Goal: Information Seeking & Learning: Learn about a topic

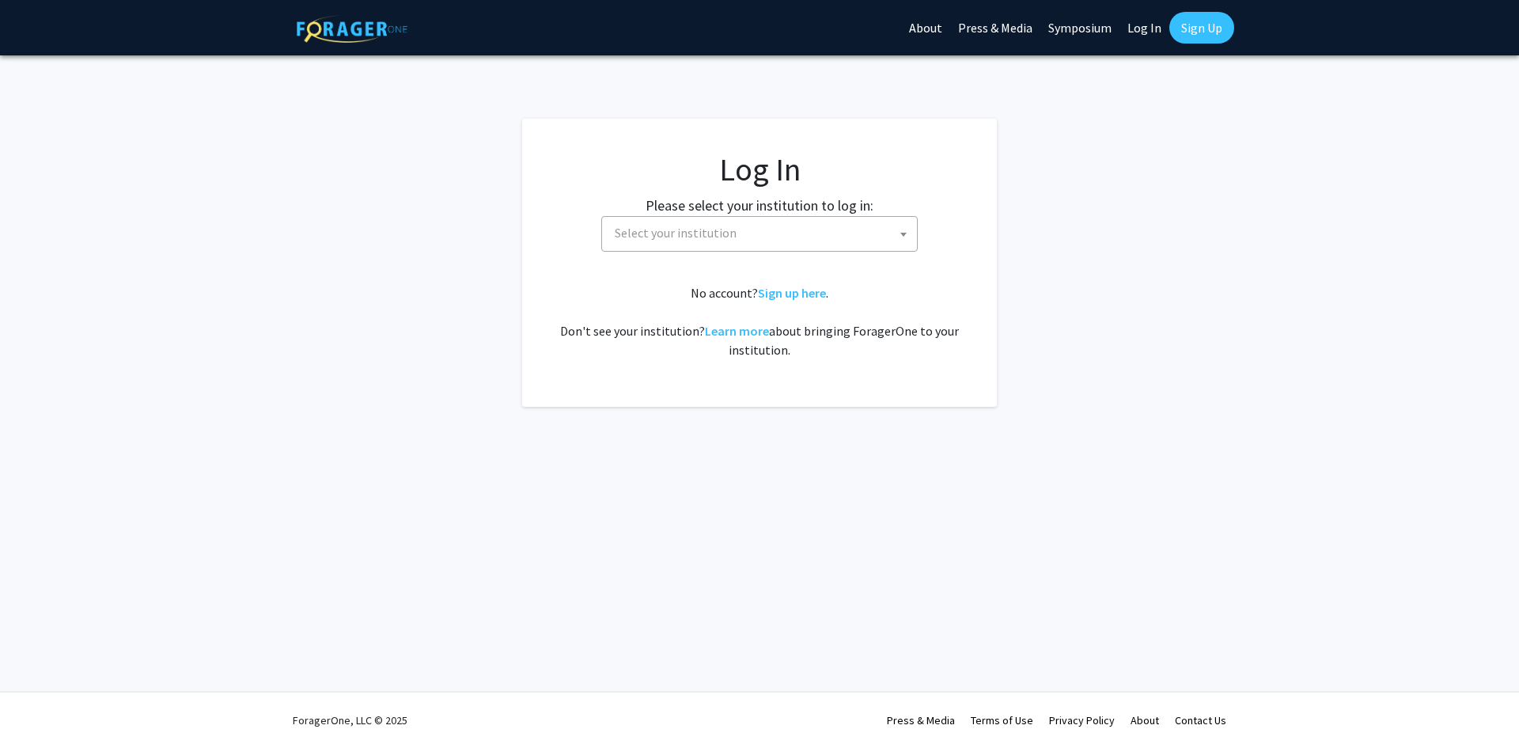
select select
click at [660, 237] on span "Select your institution" at bounding box center [676, 233] width 122 height 16
type input "college park"
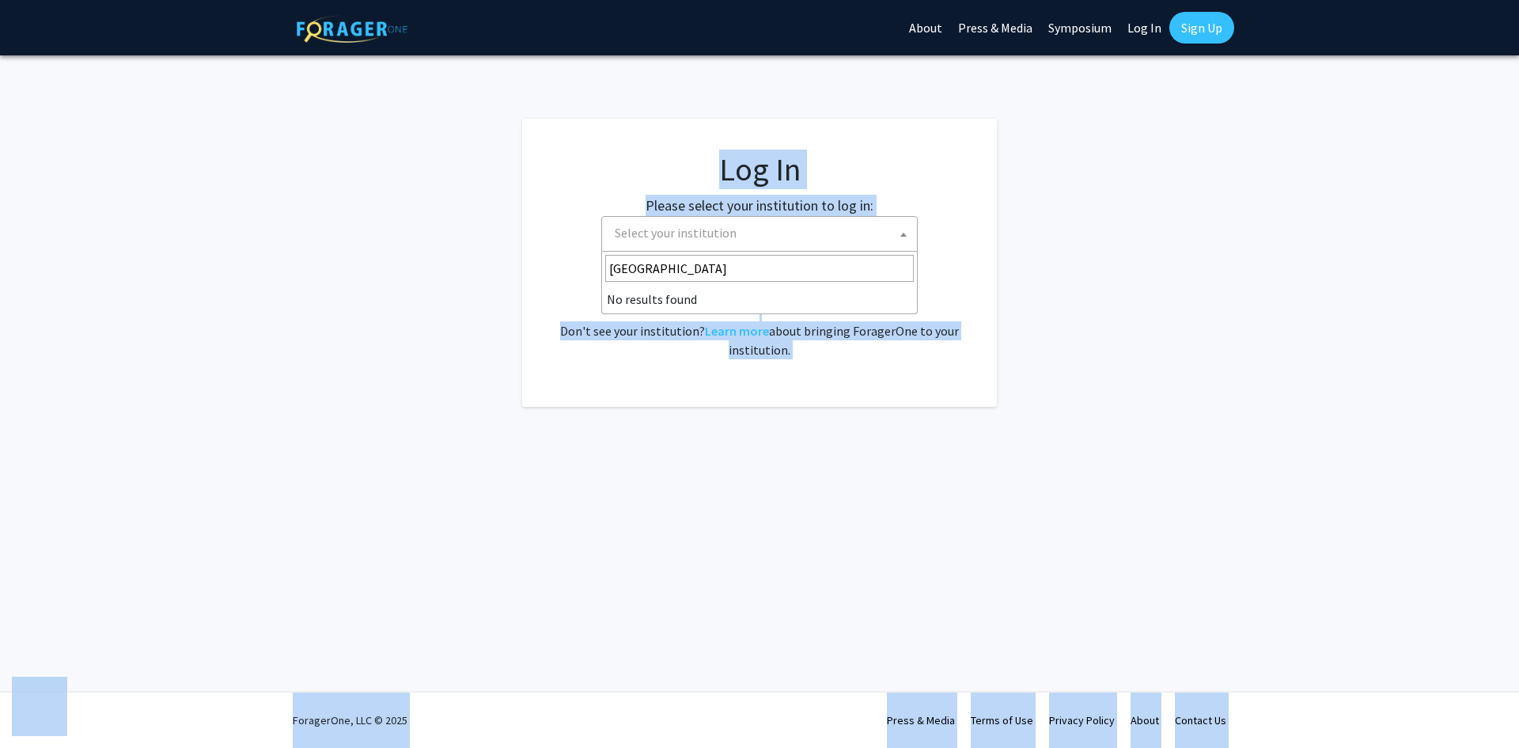
drag, startPoint x: 708, startPoint y: 252, endPoint x: 437, endPoint y: 265, distance: 271.0
click at [437, 265] on body "Skip navigation About Press & Media Symposium Log In Sign Up Complete your prof…" at bounding box center [759, 374] width 1519 height 748
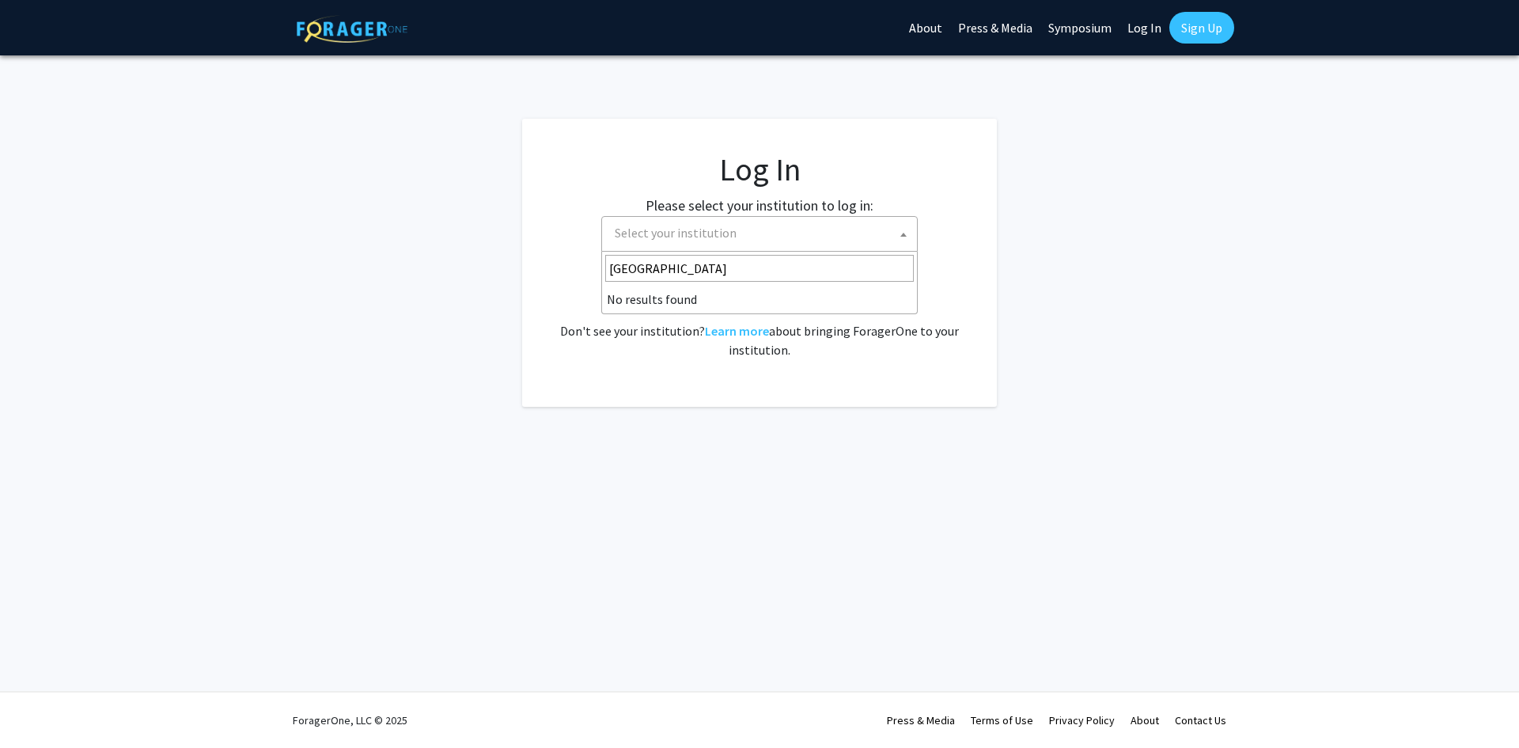
click at [829, 263] on input "college park" at bounding box center [759, 268] width 309 height 27
drag, startPoint x: 622, startPoint y: 281, endPoint x: 427, endPoint y: 289, distance: 194.8
click at [404, 286] on body "Skip navigation About Press & Media Symposium Log In Sign Up Complete your prof…" at bounding box center [759, 374] width 1519 height 748
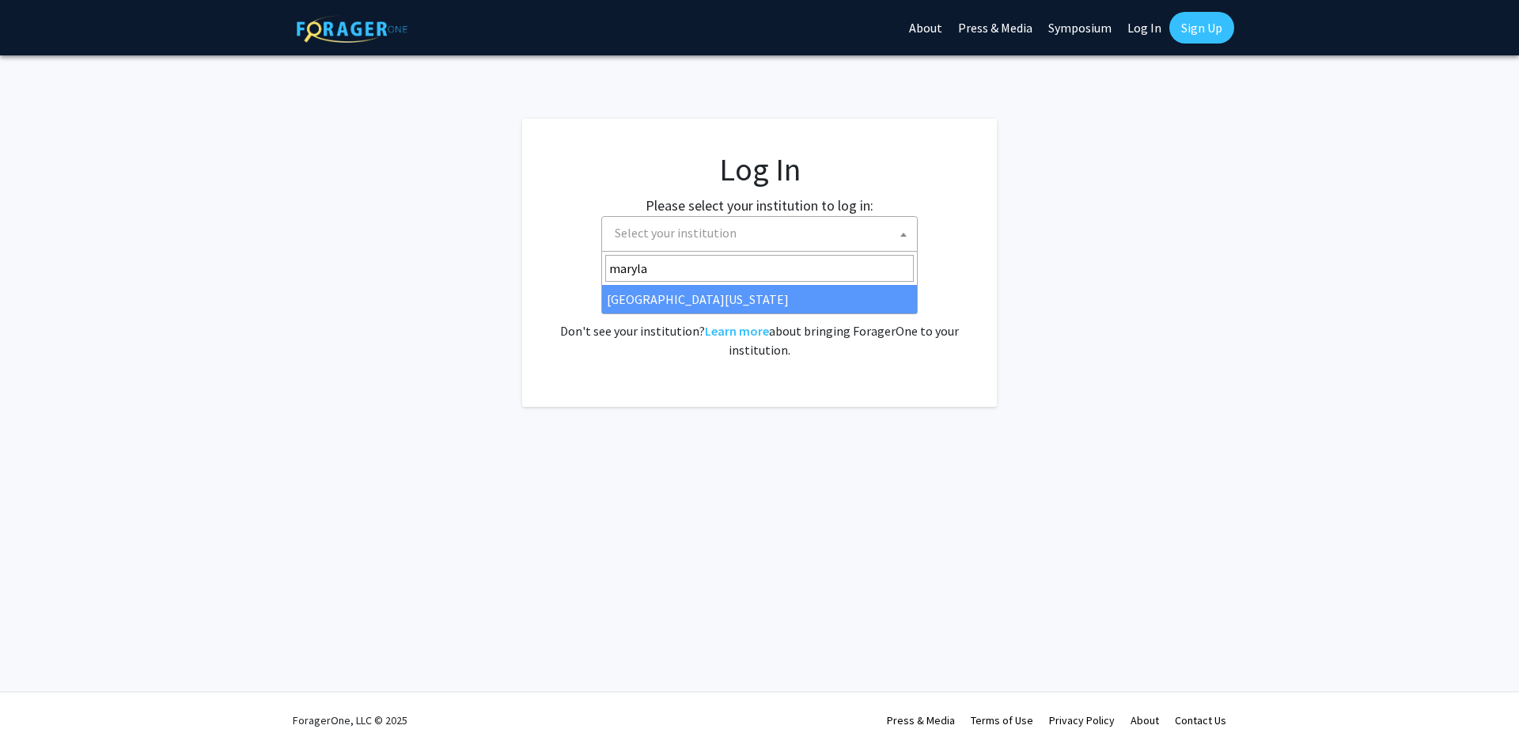
type input "maryla"
select select "31"
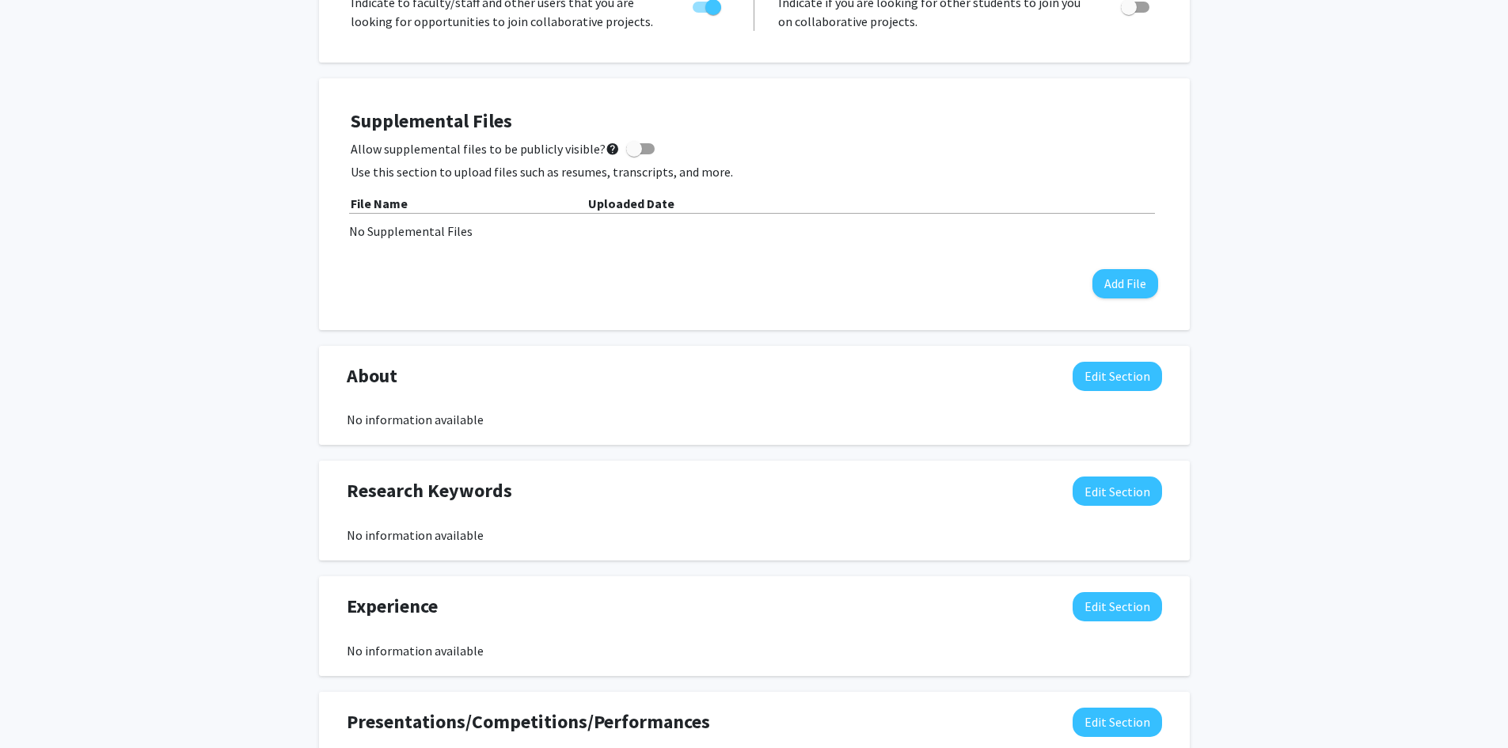
scroll to position [396, 0]
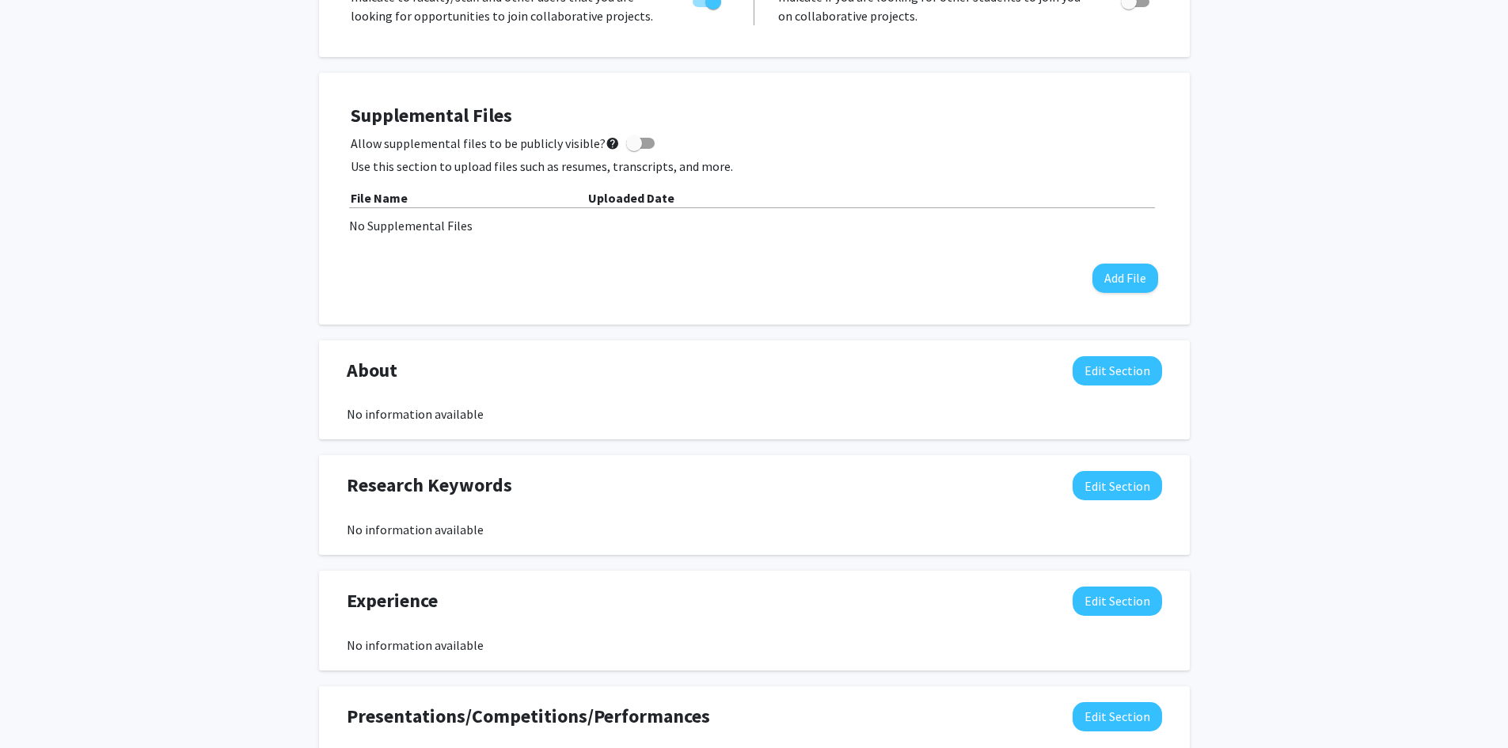
click at [631, 143] on span at bounding box center [634, 143] width 16 height 16
click at [633, 149] on input "Allow supplemental files to be publicly visible? help" at bounding box center [633, 149] width 1 height 1
click at [639, 143] on span at bounding box center [647, 143] width 16 height 16
click at [634, 149] on input "Allow supplemental files to be publicly visible? help" at bounding box center [633, 149] width 1 height 1
checkbox input "false"
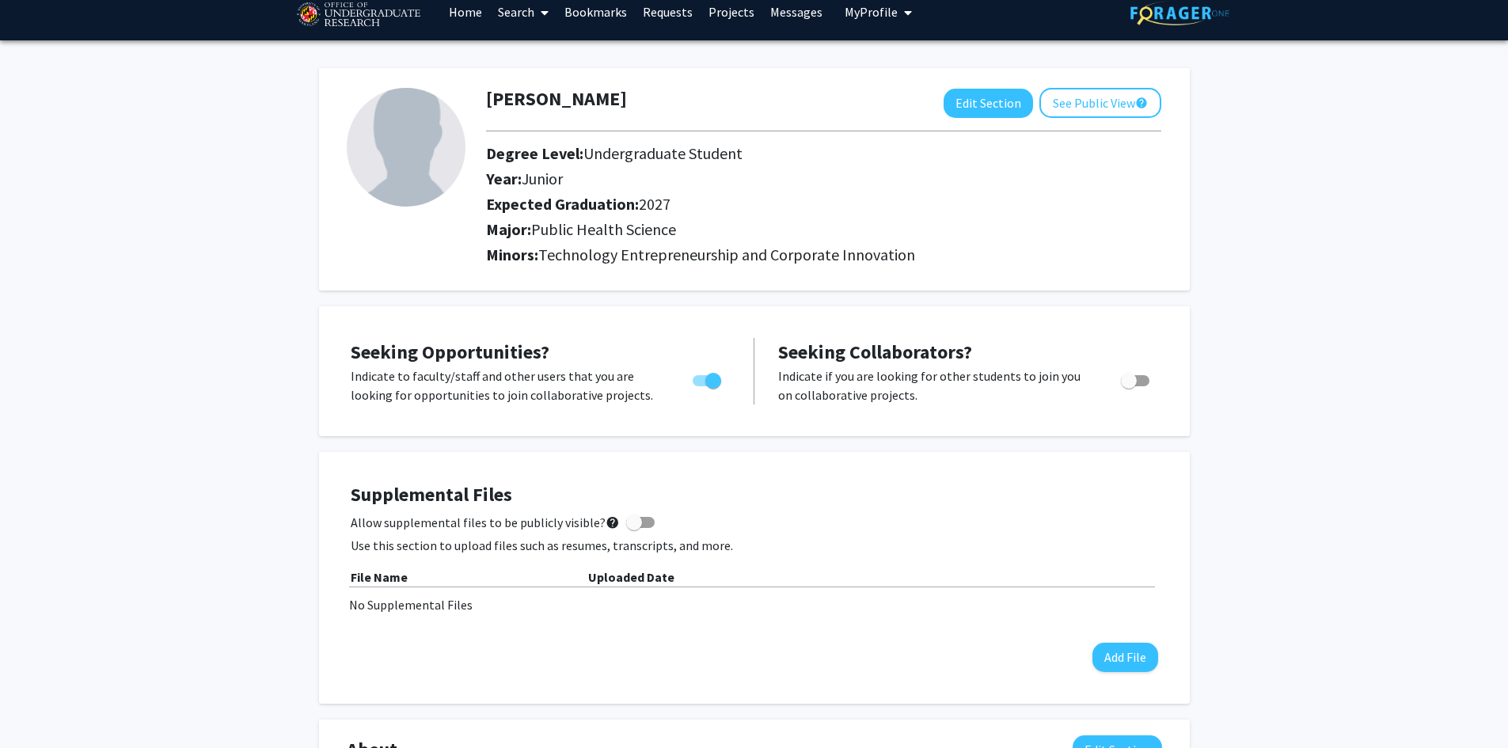
scroll to position [0, 0]
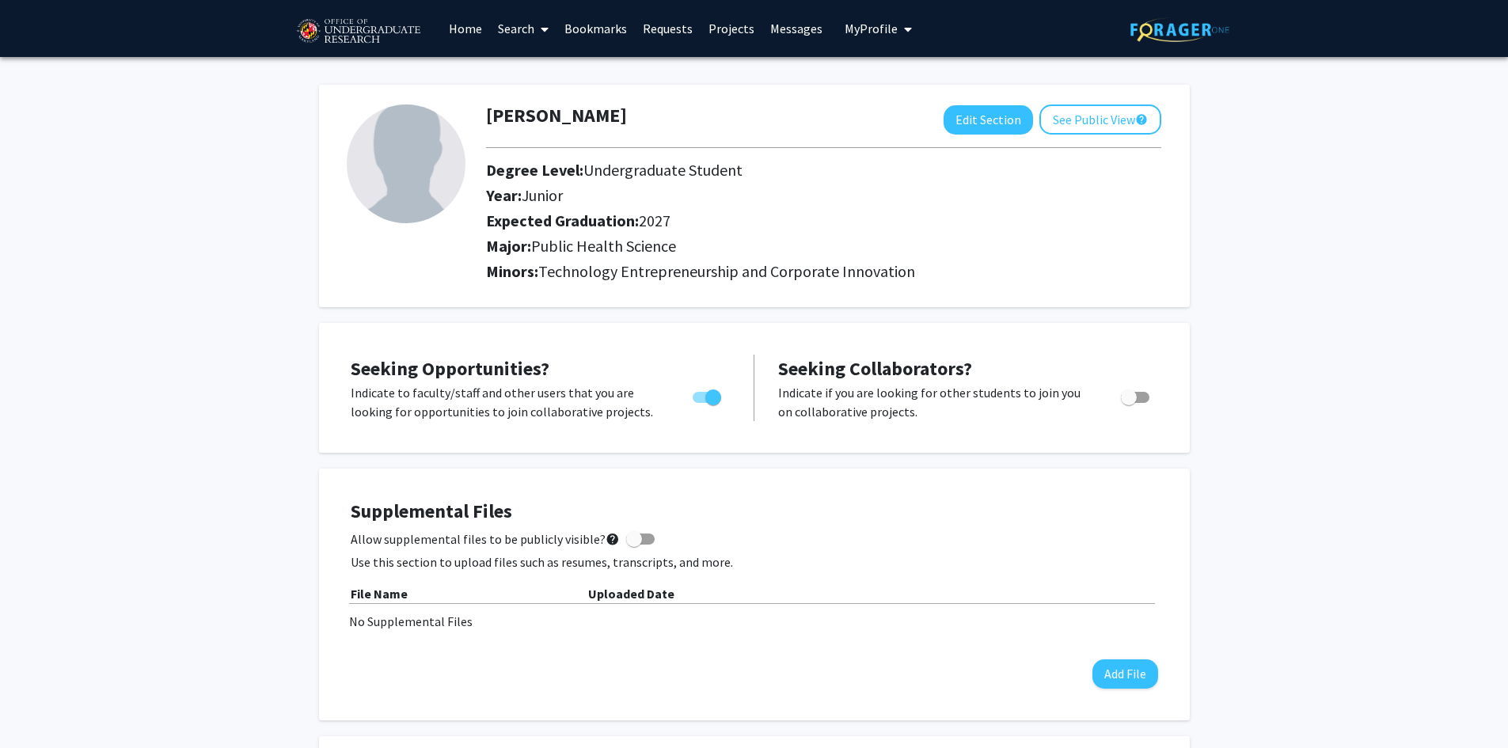
click at [608, 26] on link "Bookmarks" at bounding box center [595, 28] width 78 height 55
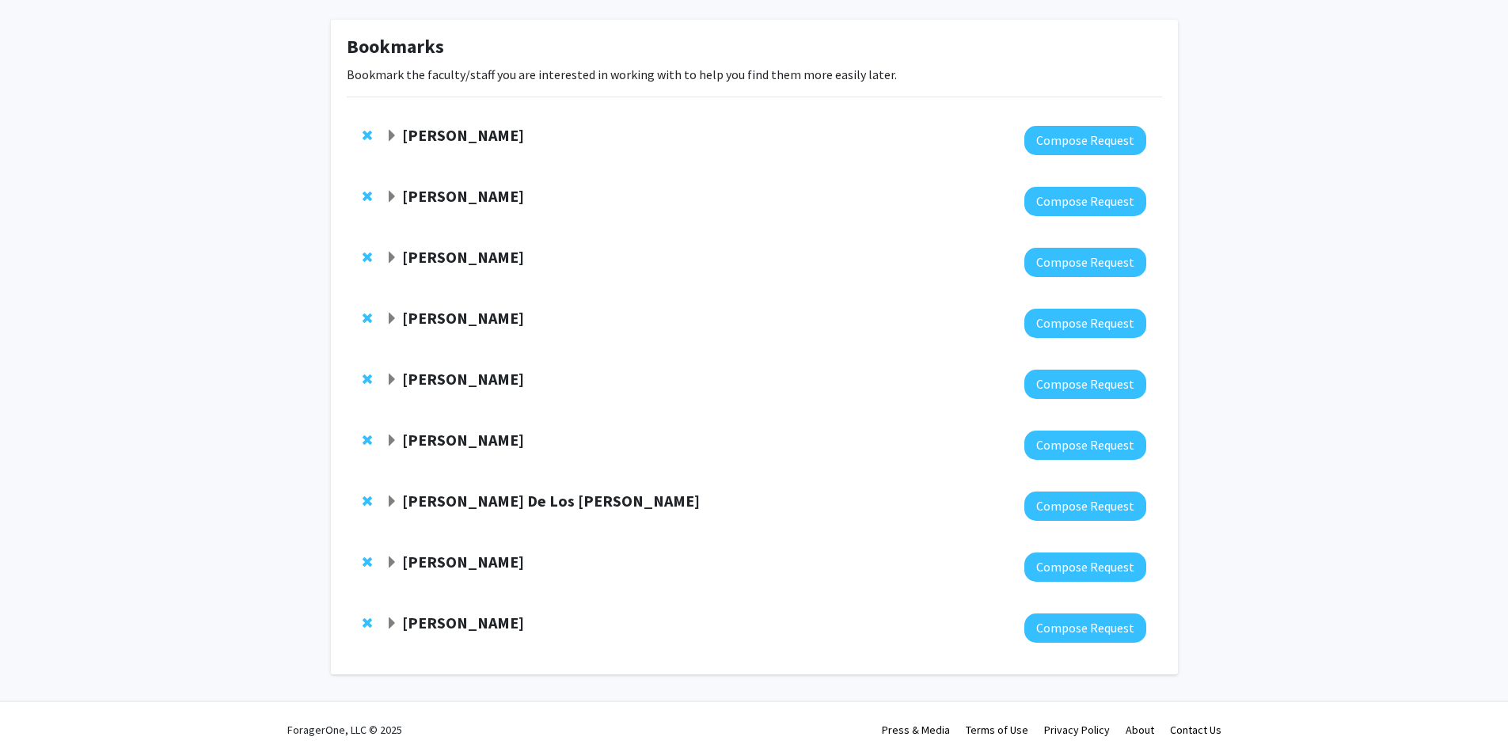
scroll to position [74, 0]
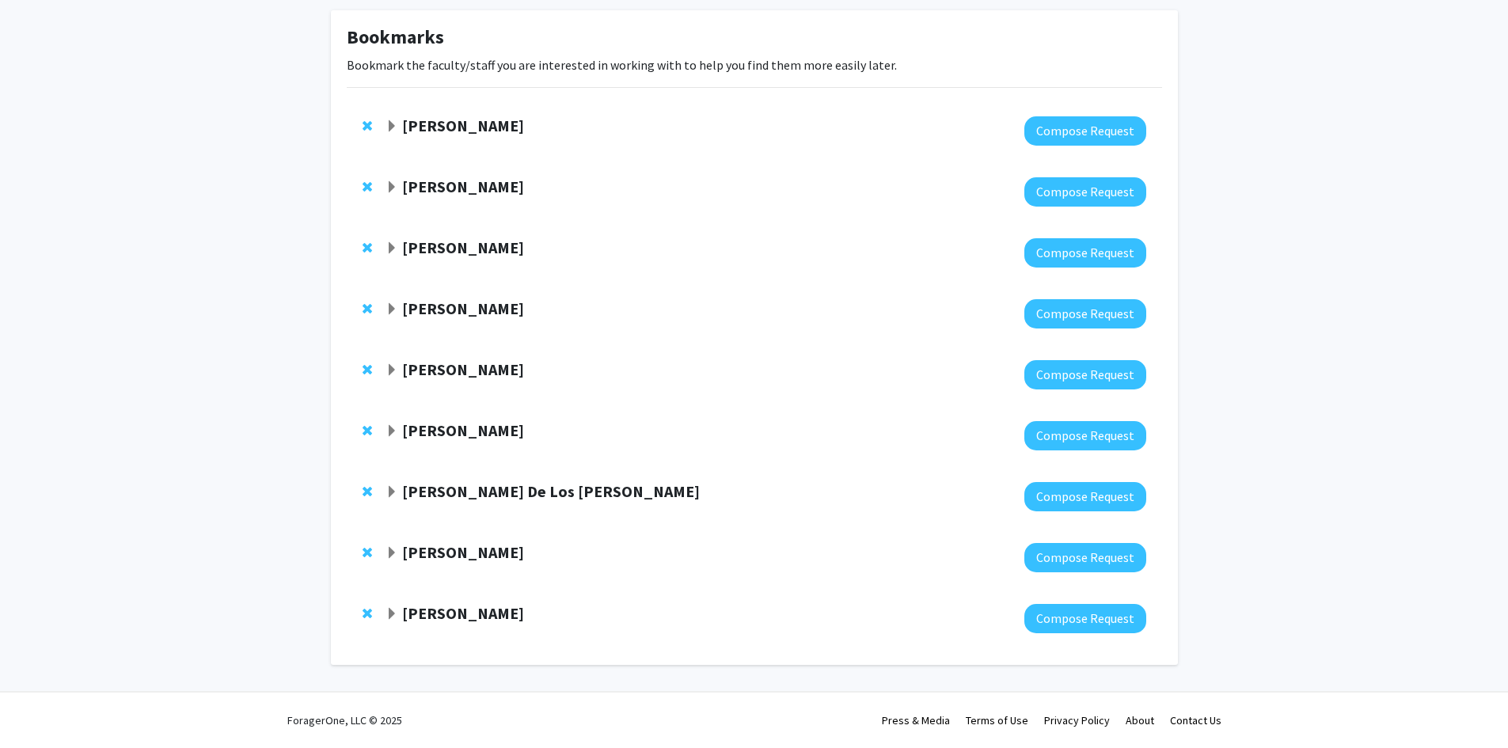
click at [388, 364] on span "Expand Leah Dodson Bookmark" at bounding box center [391, 370] width 13 height 13
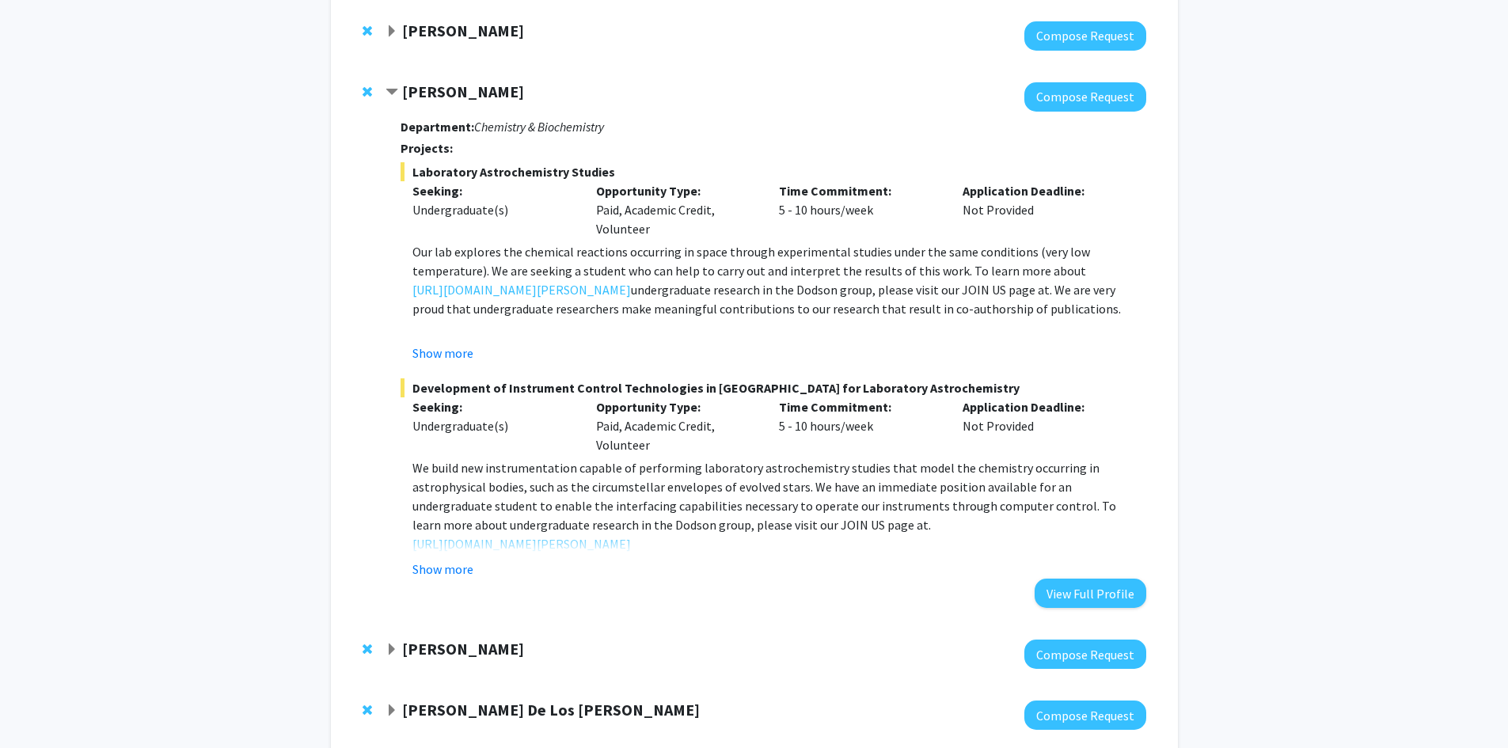
scroll to position [233, 0]
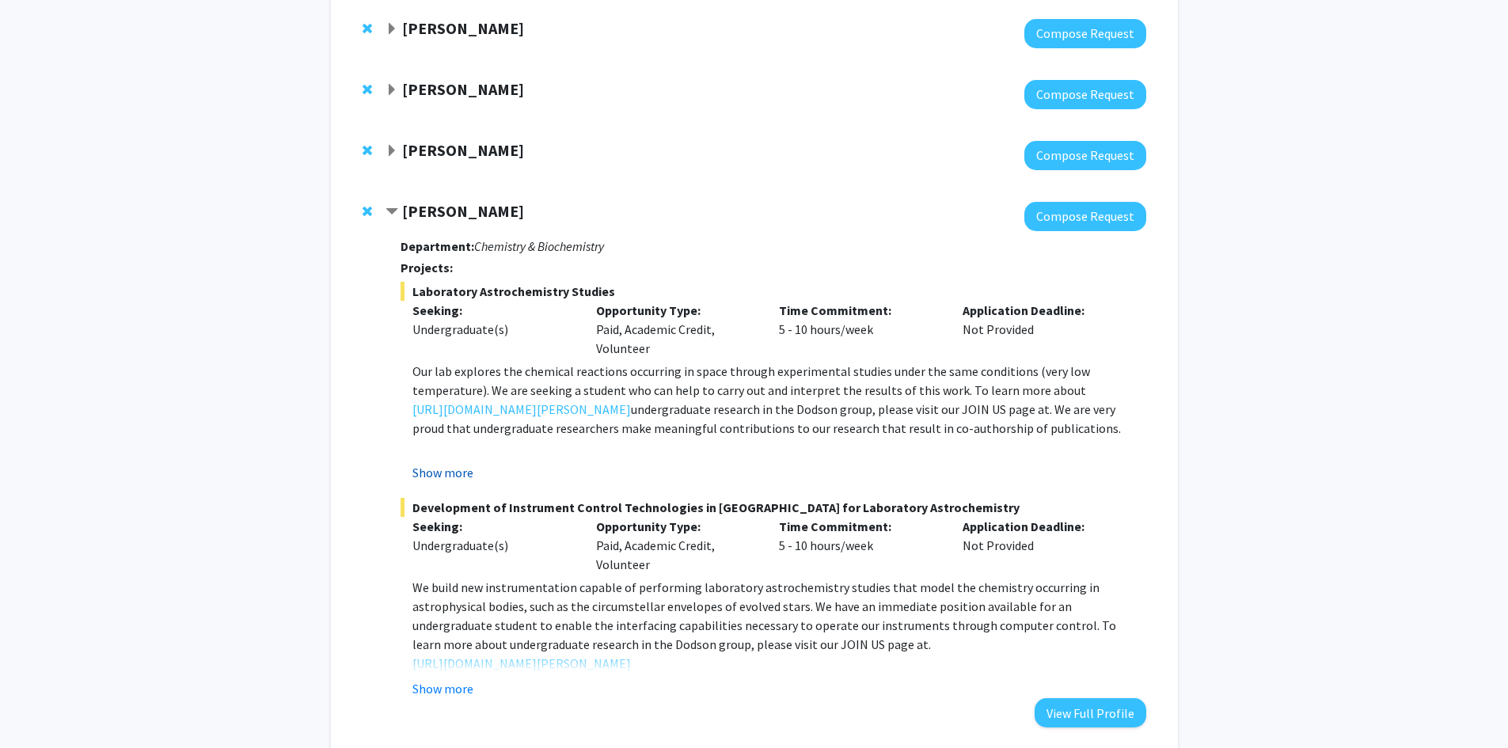
click at [446, 465] on button "Show more" at bounding box center [442, 472] width 61 height 19
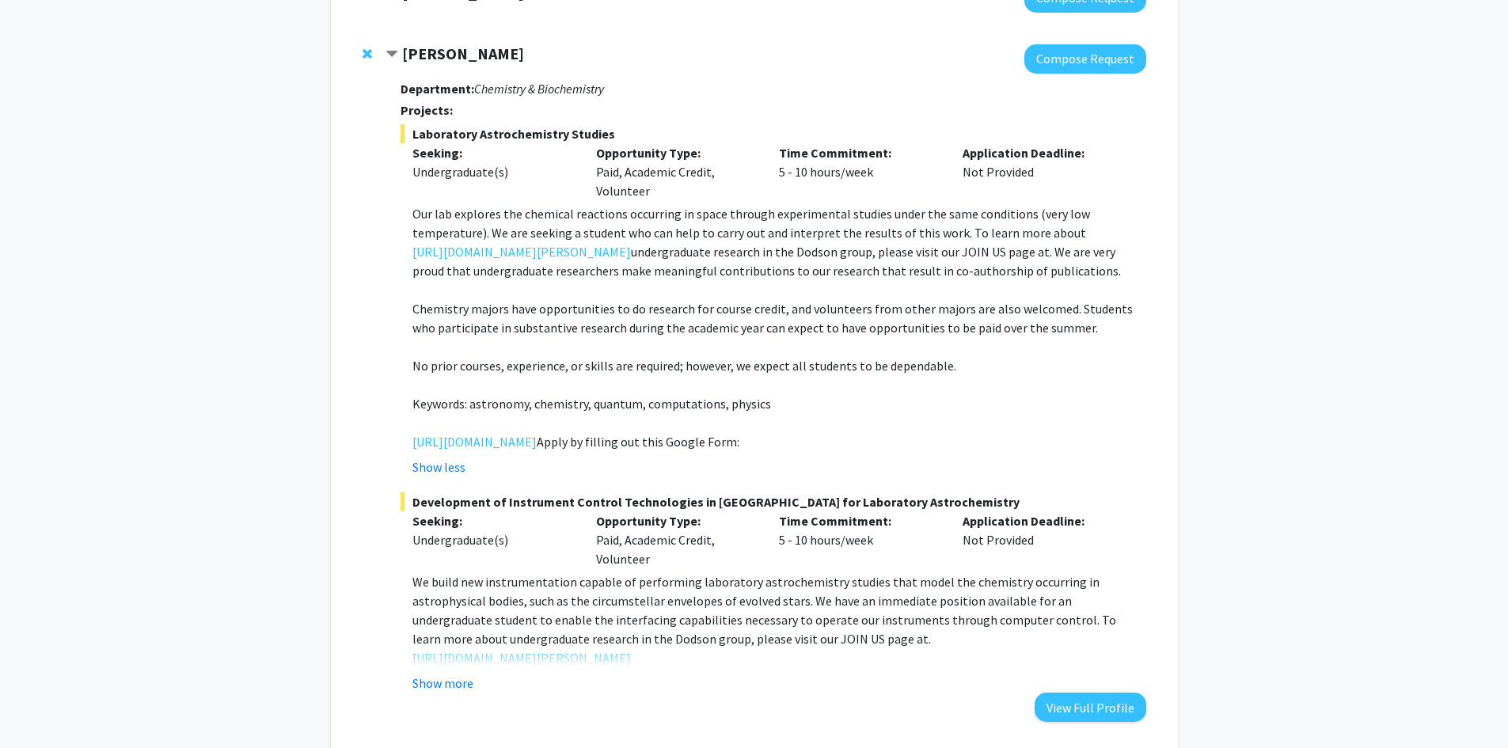
scroll to position [391, 0]
click at [537, 450] on link "[URL][DOMAIN_NAME]" at bounding box center [474, 440] width 124 height 19
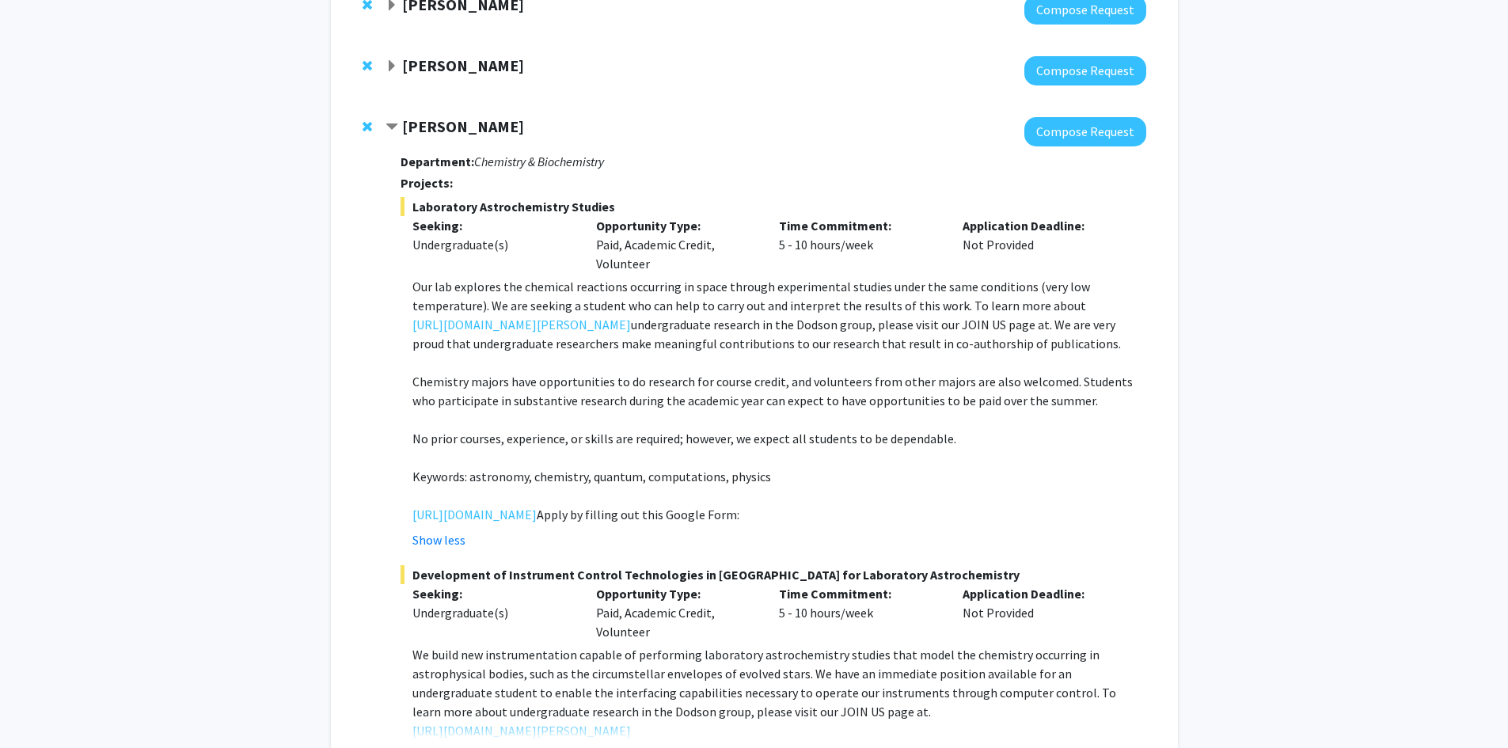
scroll to position [0, 0]
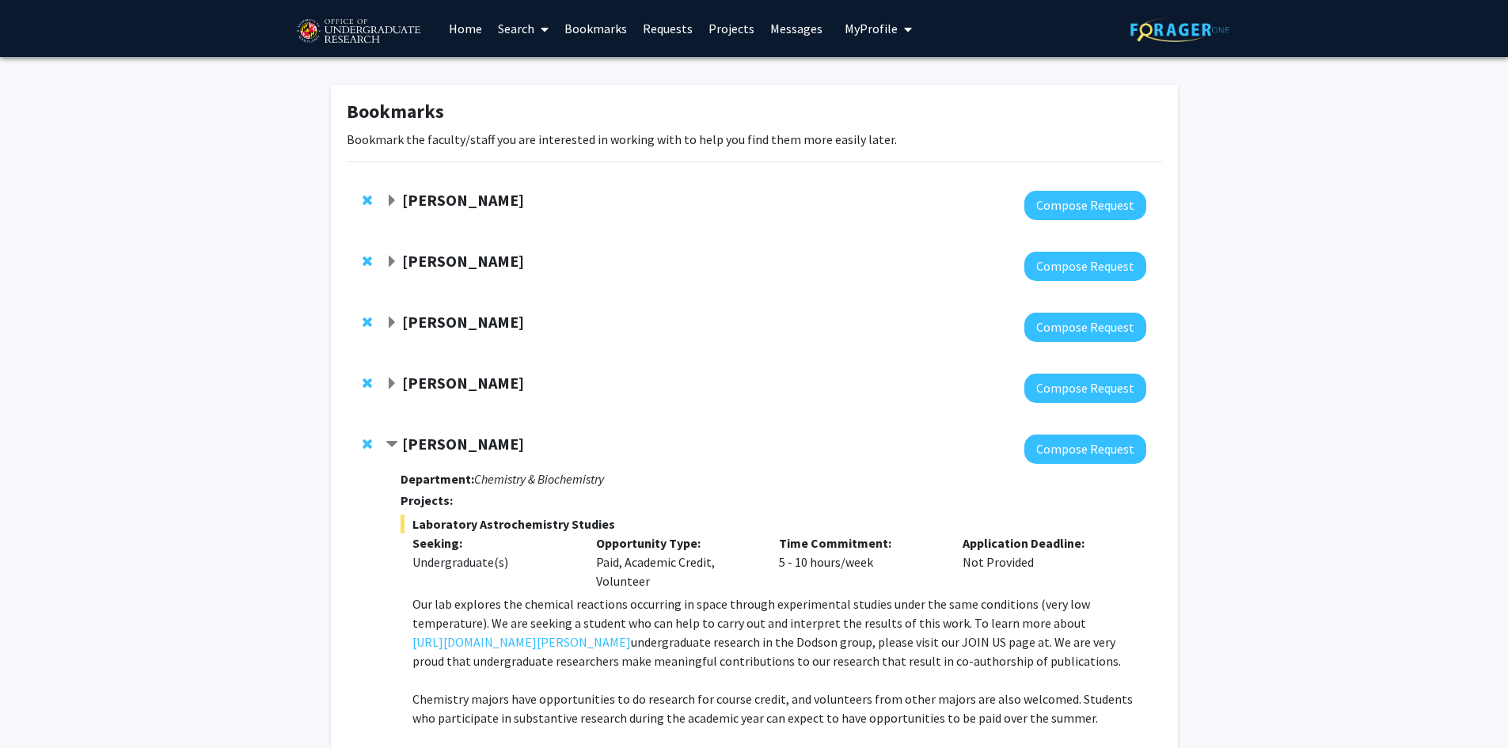
click at [538, 24] on span at bounding box center [541, 29] width 14 height 55
click at [566, 74] on span "Faculty/Staff" at bounding box center [548, 73] width 116 height 32
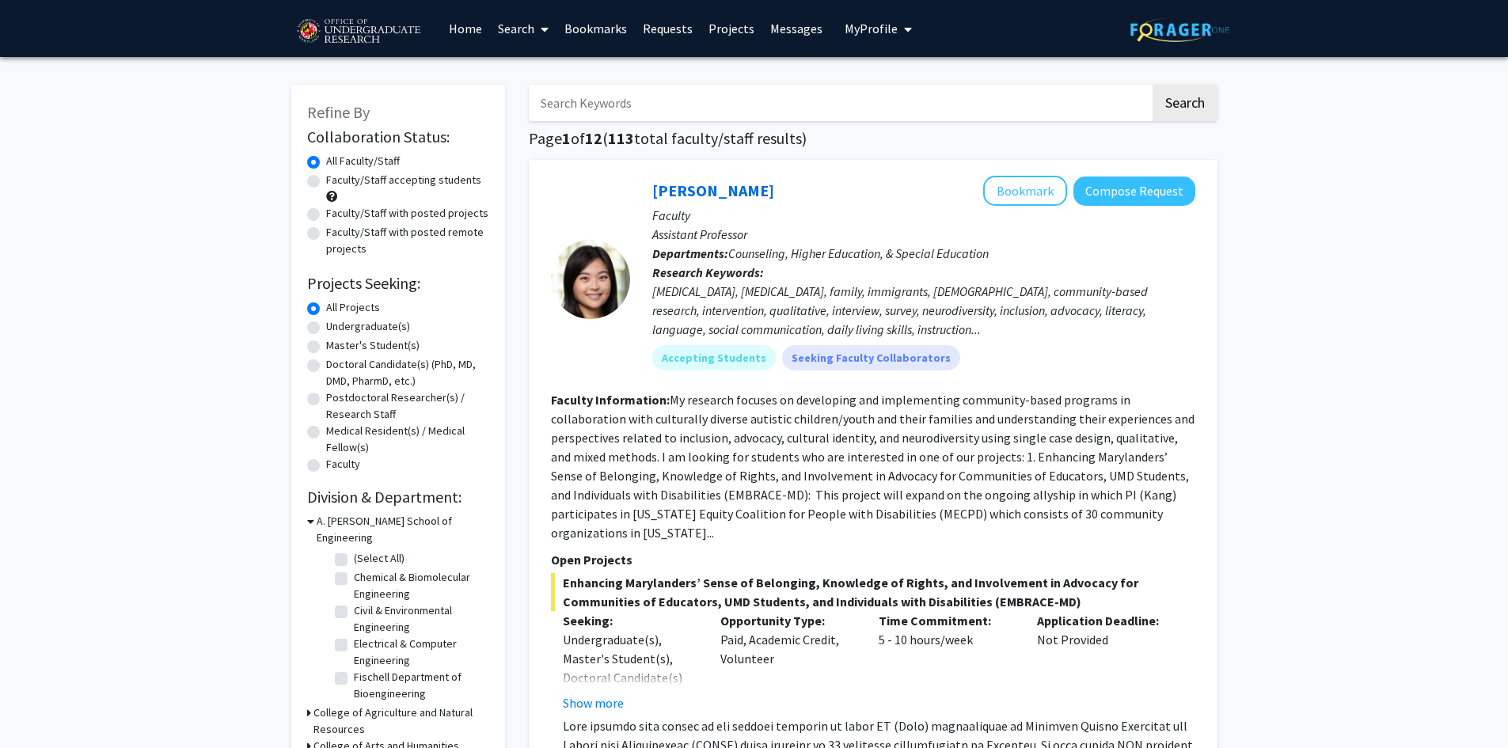
click at [326, 322] on label "Undergraduate(s)" at bounding box center [368, 326] width 84 height 17
click at [326, 322] on input "Undergraduate(s)" at bounding box center [331, 323] width 10 height 10
radio input "true"
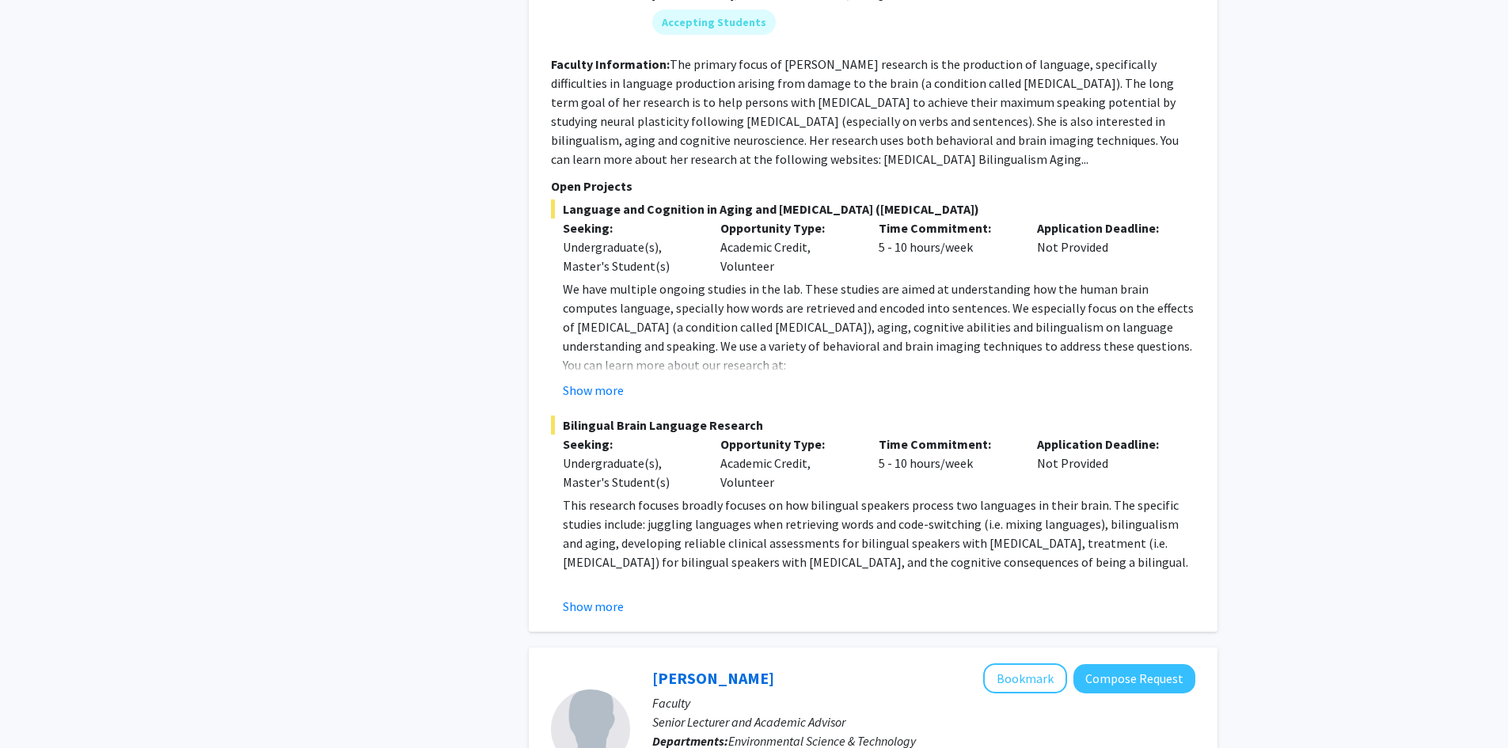
scroll to position [3166, 0]
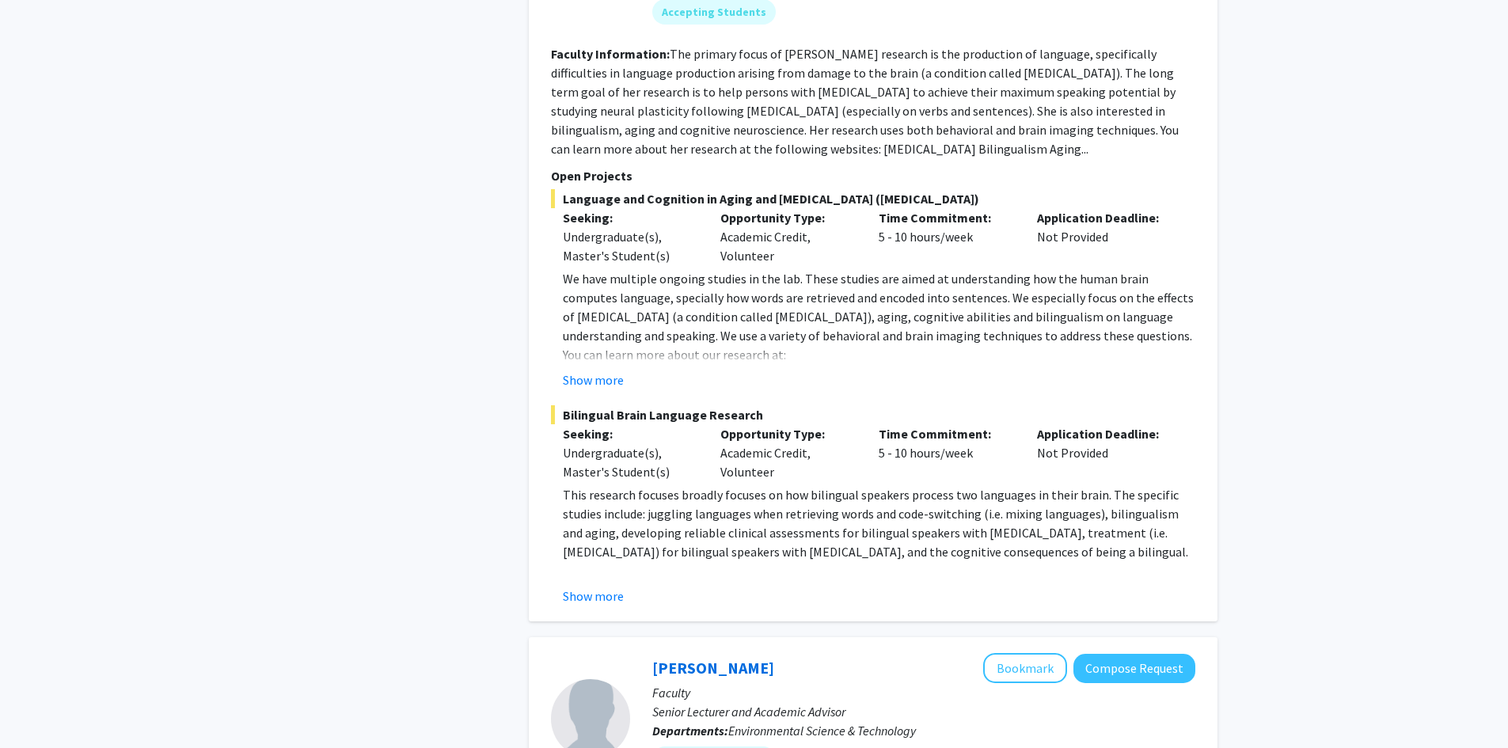
click at [608, 370] on button "Show more" at bounding box center [593, 379] width 61 height 19
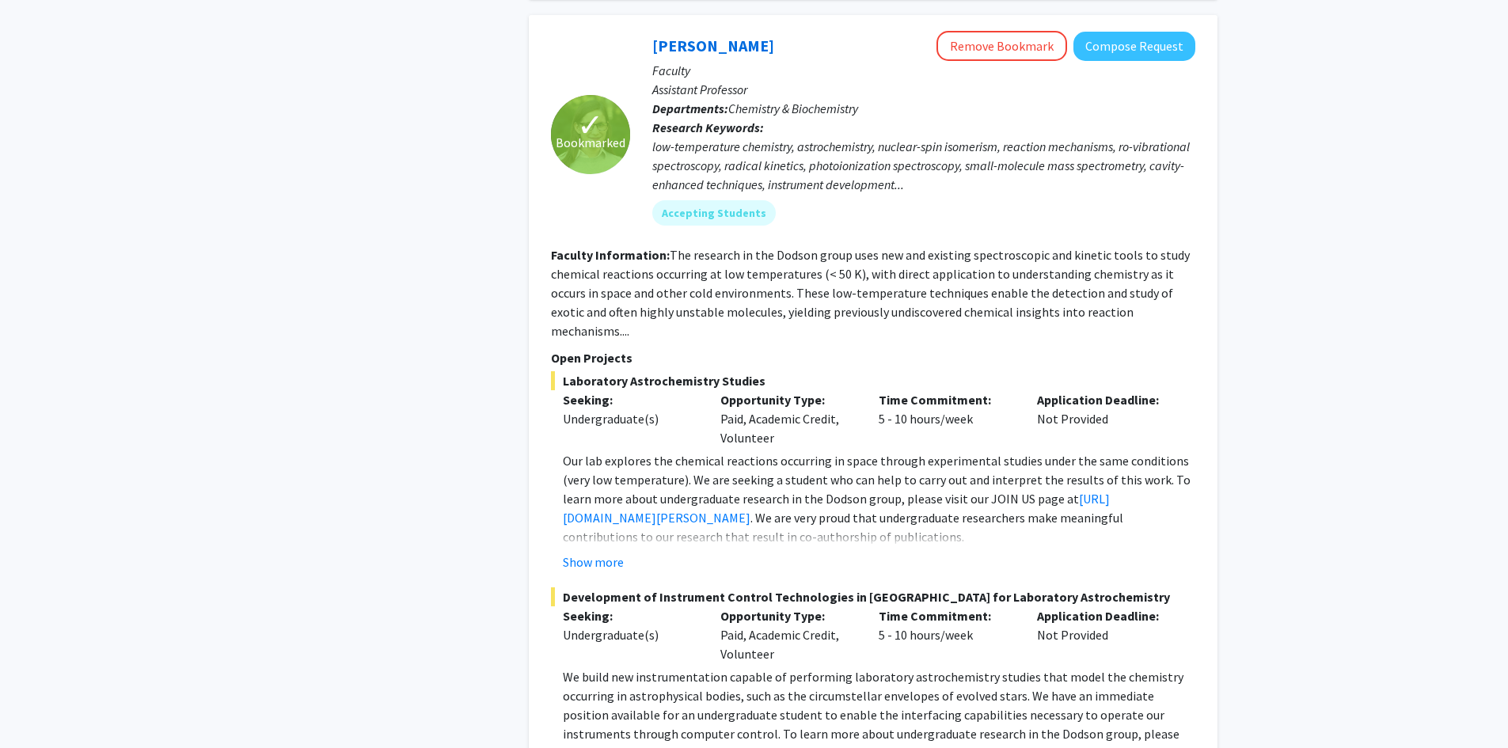
scroll to position [6410, 0]
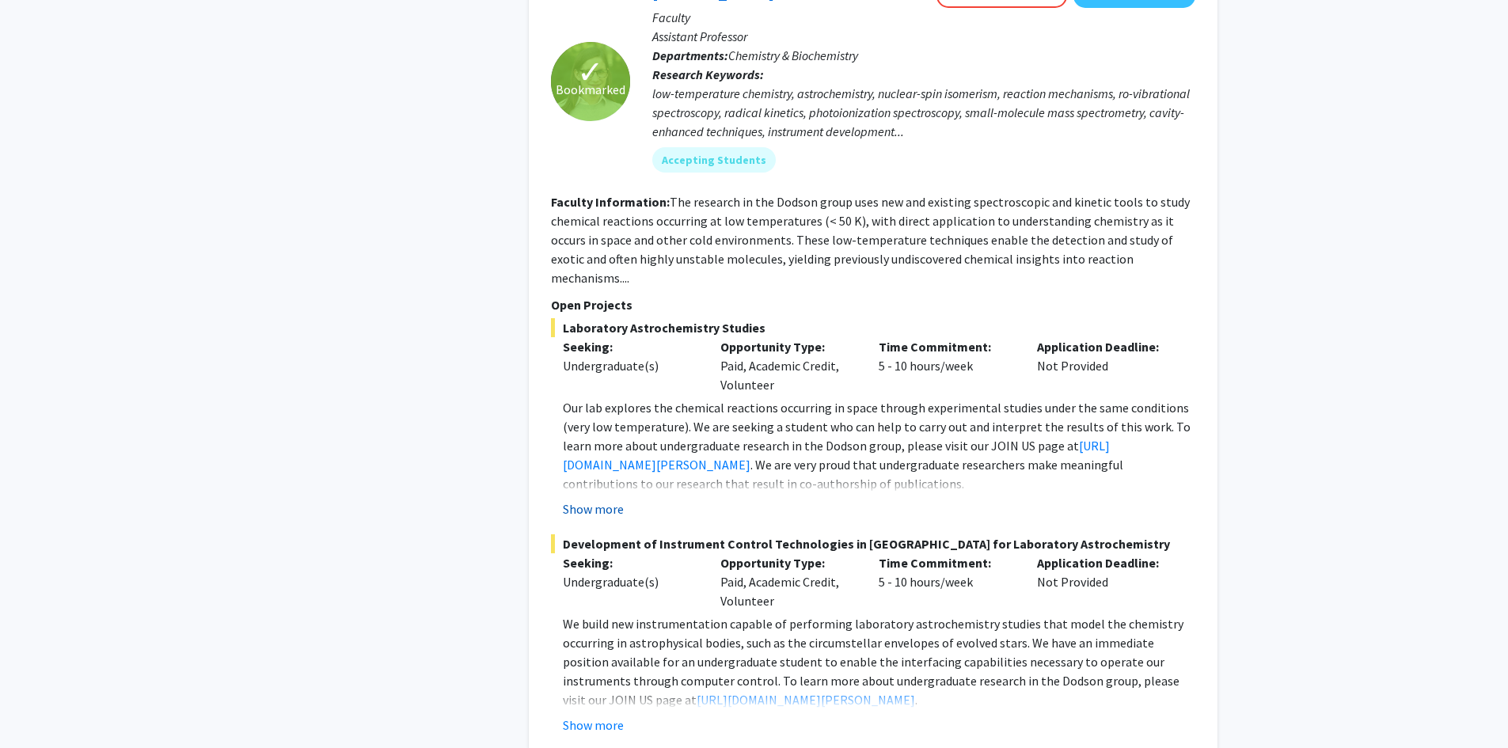
click at [572, 499] on button "Show more" at bounding box center [593, 508] width 61 height 19
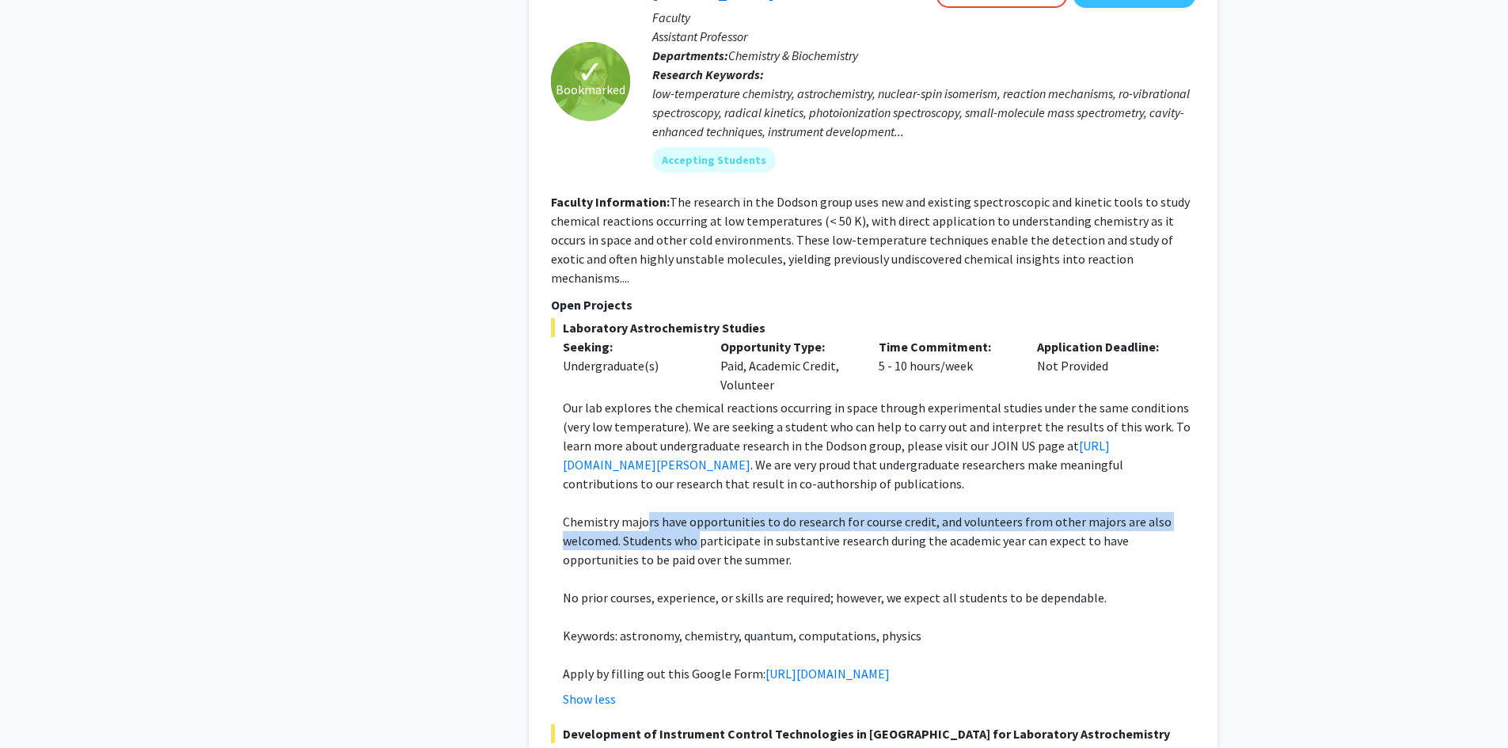
drag, startPoint x: 647, startPoint y: 410, endPoint x: 693, endPoint y: 420, distance: 47.0
click at [696, 512] on p "Chemistry majors have opportunities to do research for course credit, and volun…" at bounding box center [879, 540] width 632 height 57
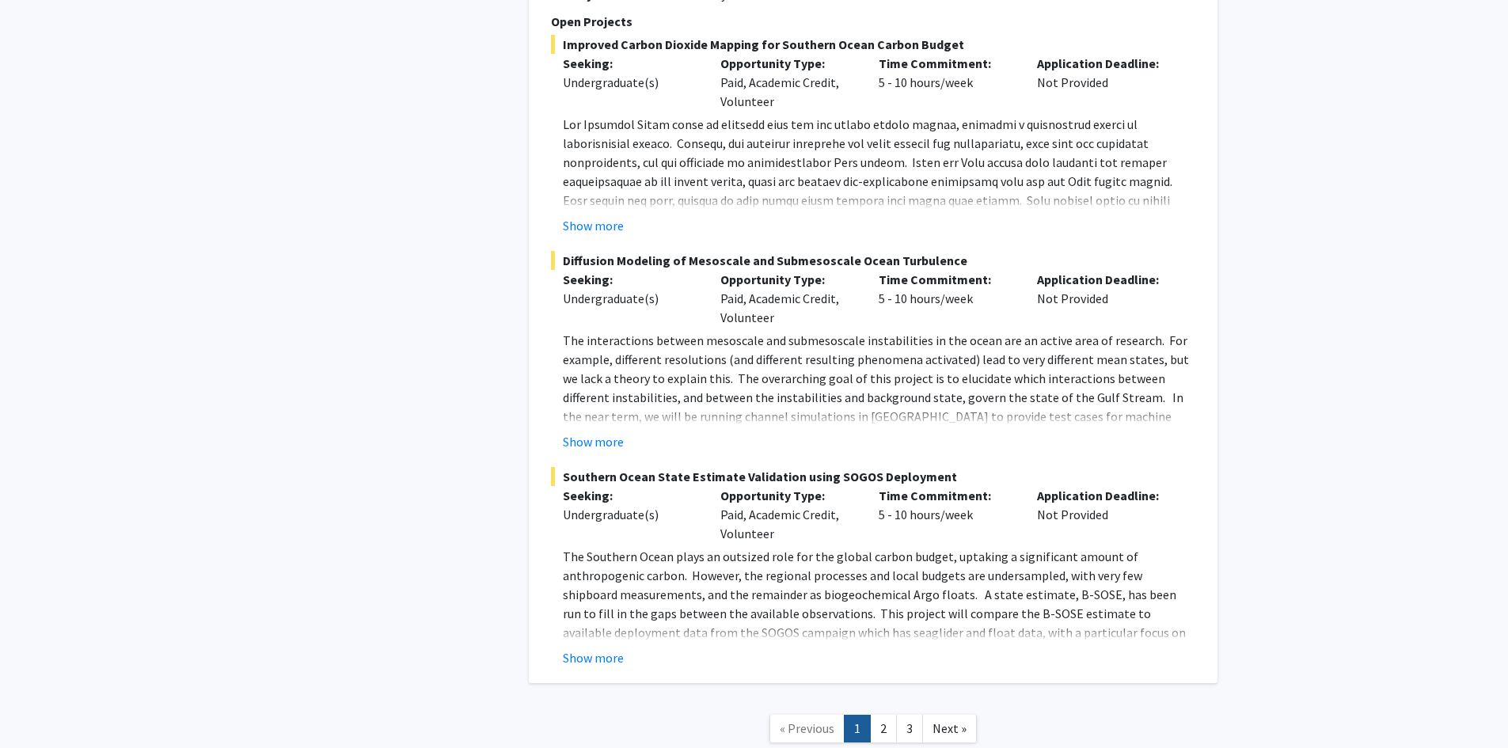
scroll to position [7570, 0]
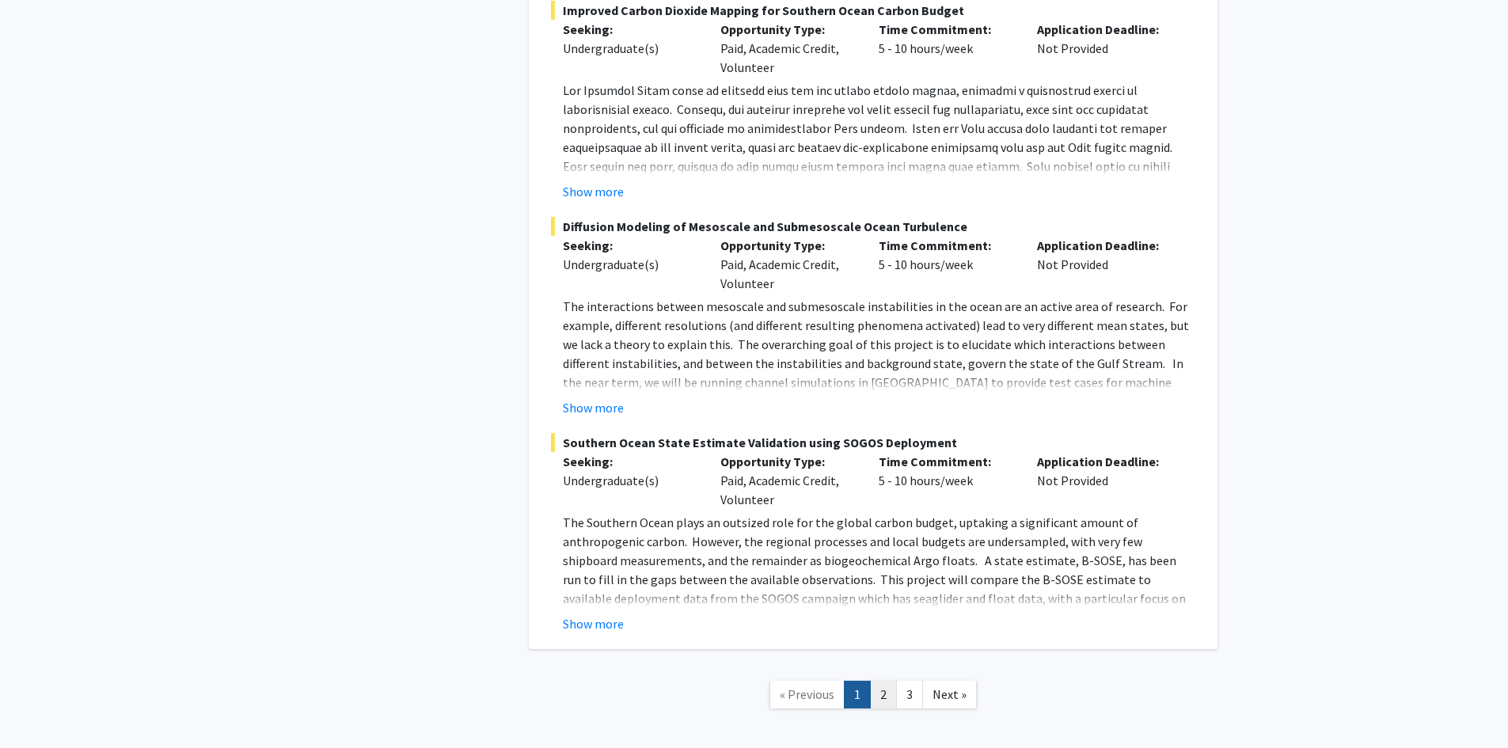
click at [877, 681] on link "2" at bounding box center [883, 695] width 27 height 28
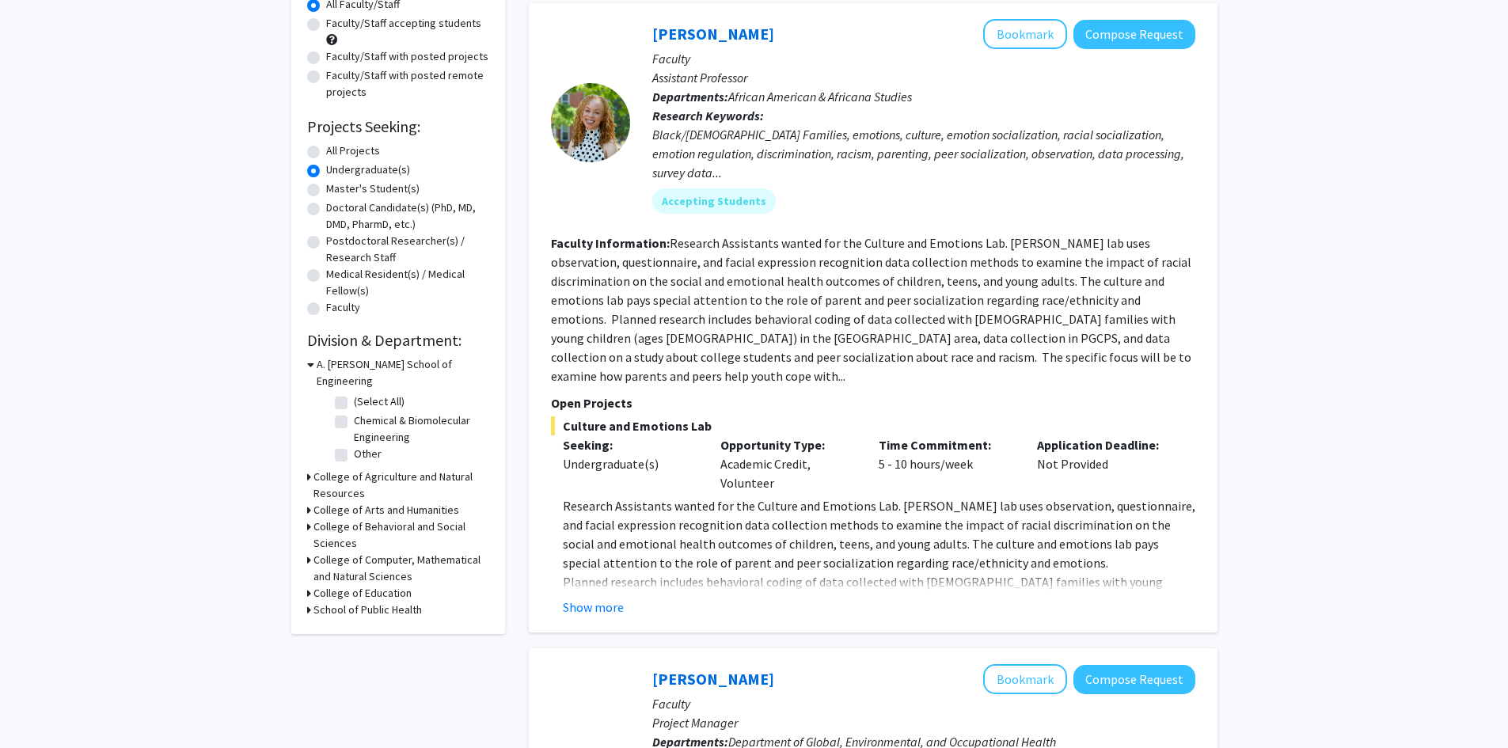
scroll to position [158, 0]
click at [343, 600] on h3 "School of Public Health" at bounding box center [367, 608] width 108 height 17
click at [354, 620] on label "Department of Global, Environmental, and Occupational Health" at bounding box center [419, 645] width 131 height 50
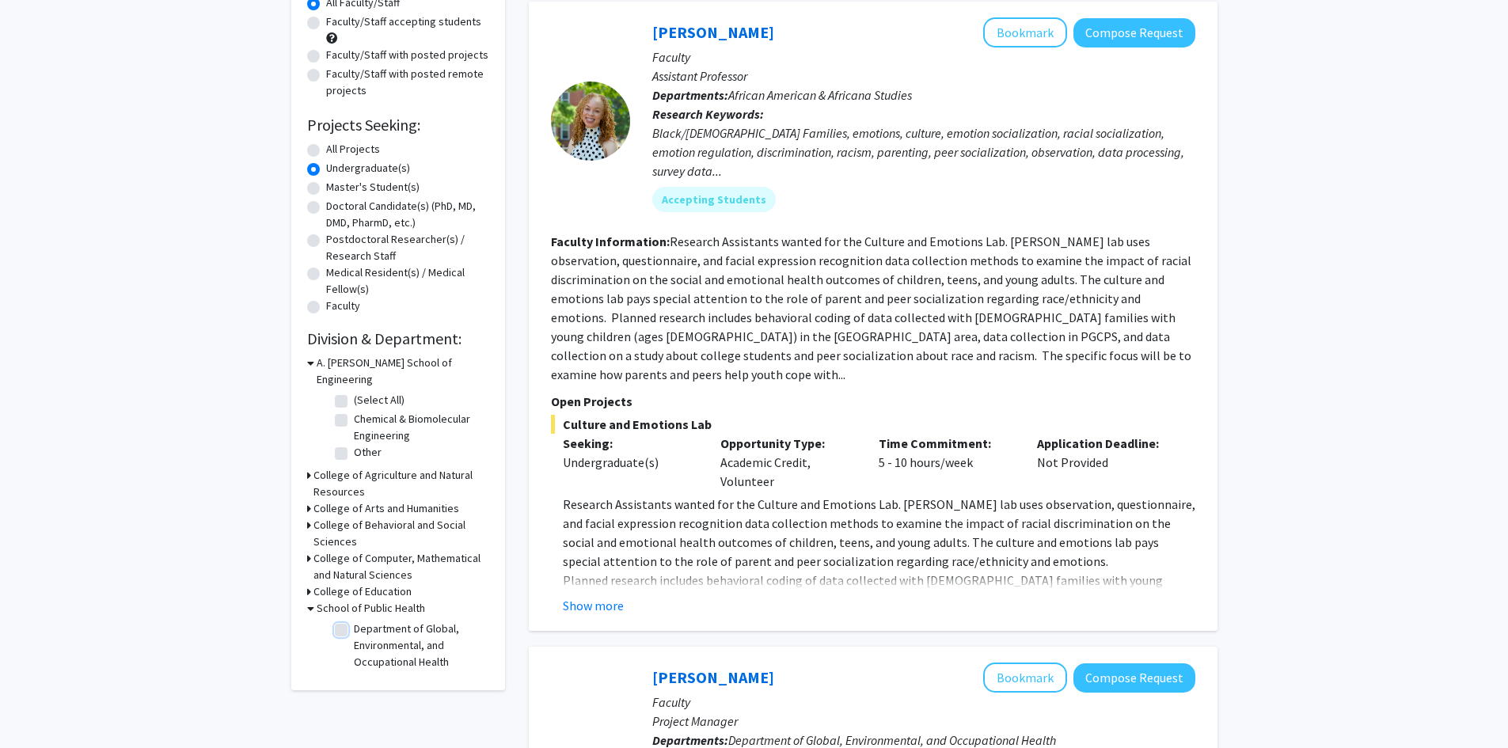
click at [354, 620] on input "Department of Global, Environmental, and Occupational Health" at bounding box center [359, 625] width 10 height 10
checkbox input "true"
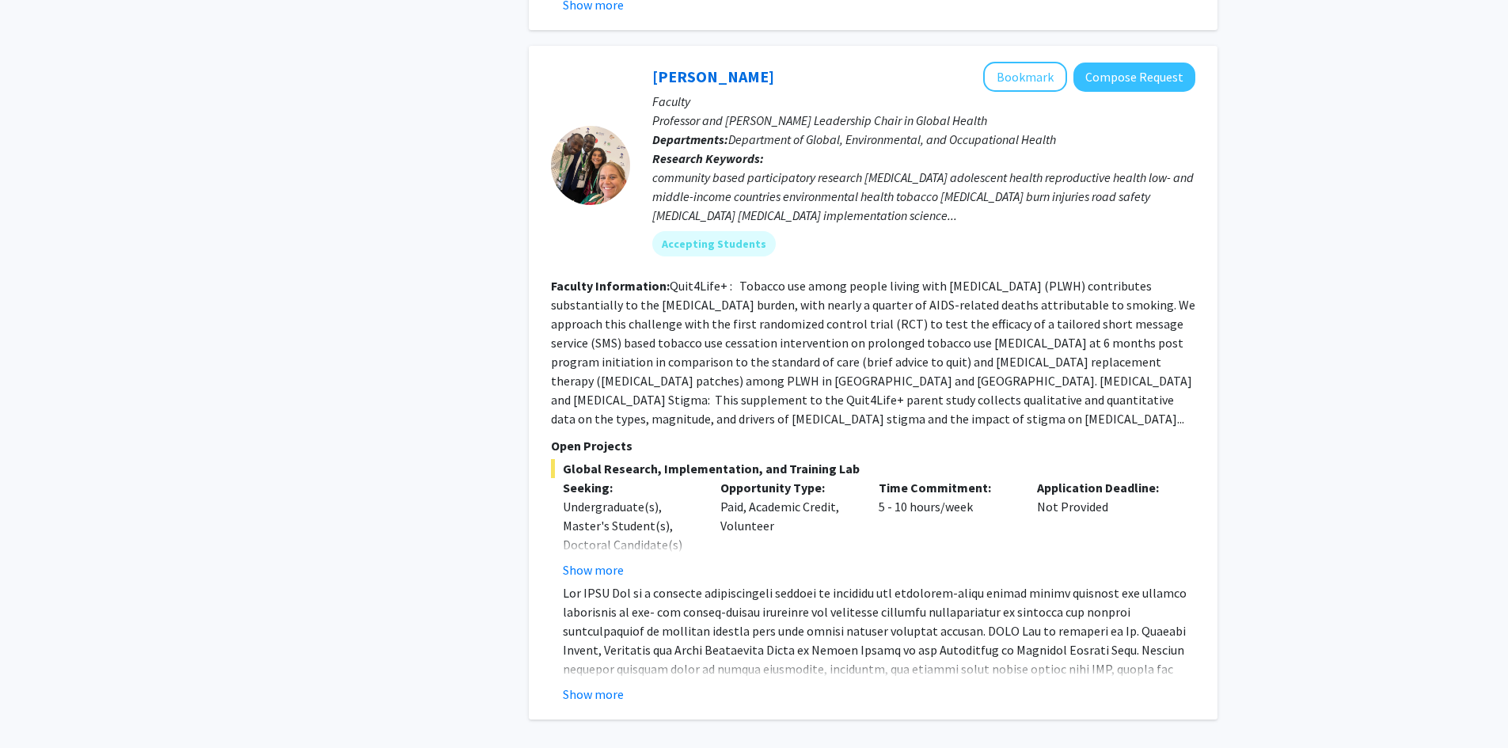
scroll to position [791, 0]
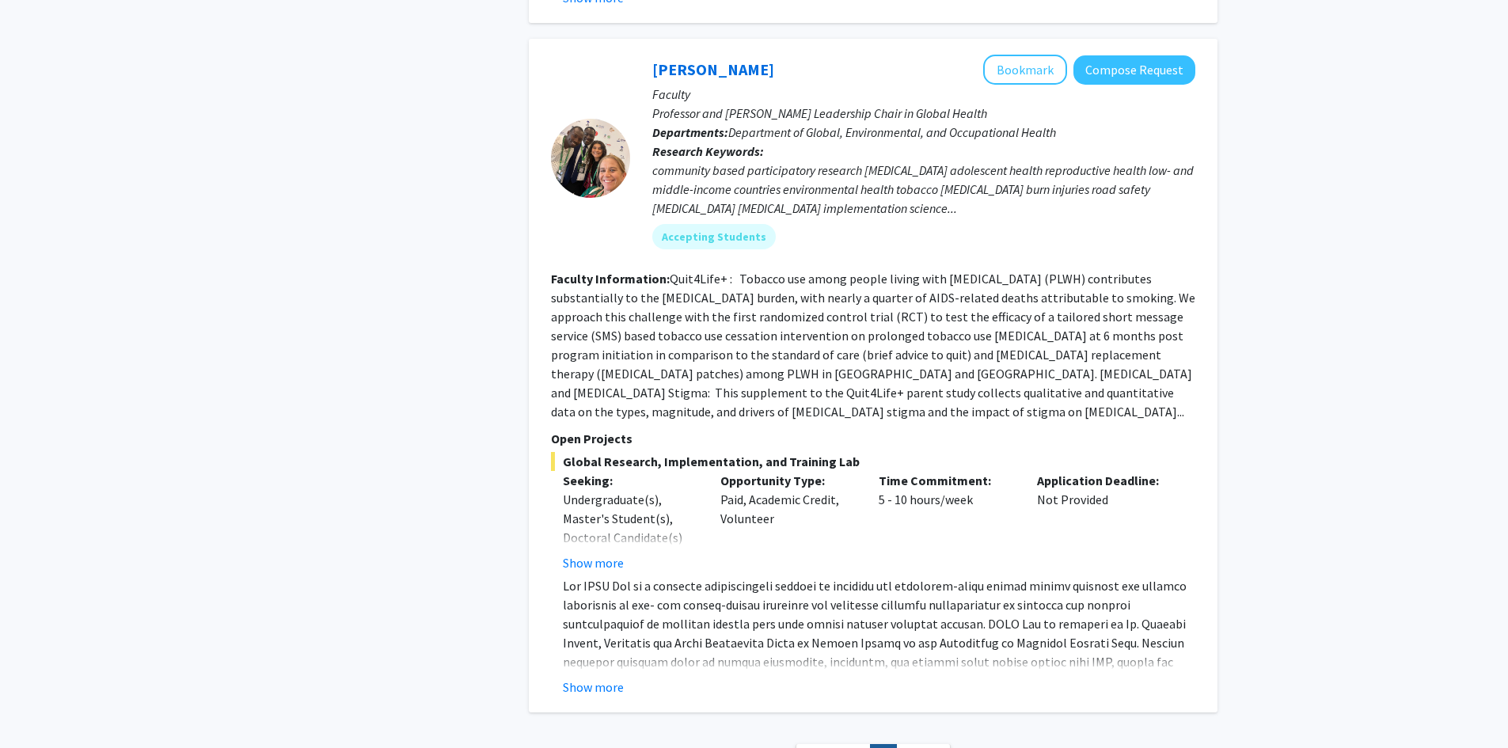
click at [614, 555] on div "Global Research, Implementation, and Training Lab Seeking: Undergraduate(s), Ma…" at bounding box center [873, 574] width 644 height 245
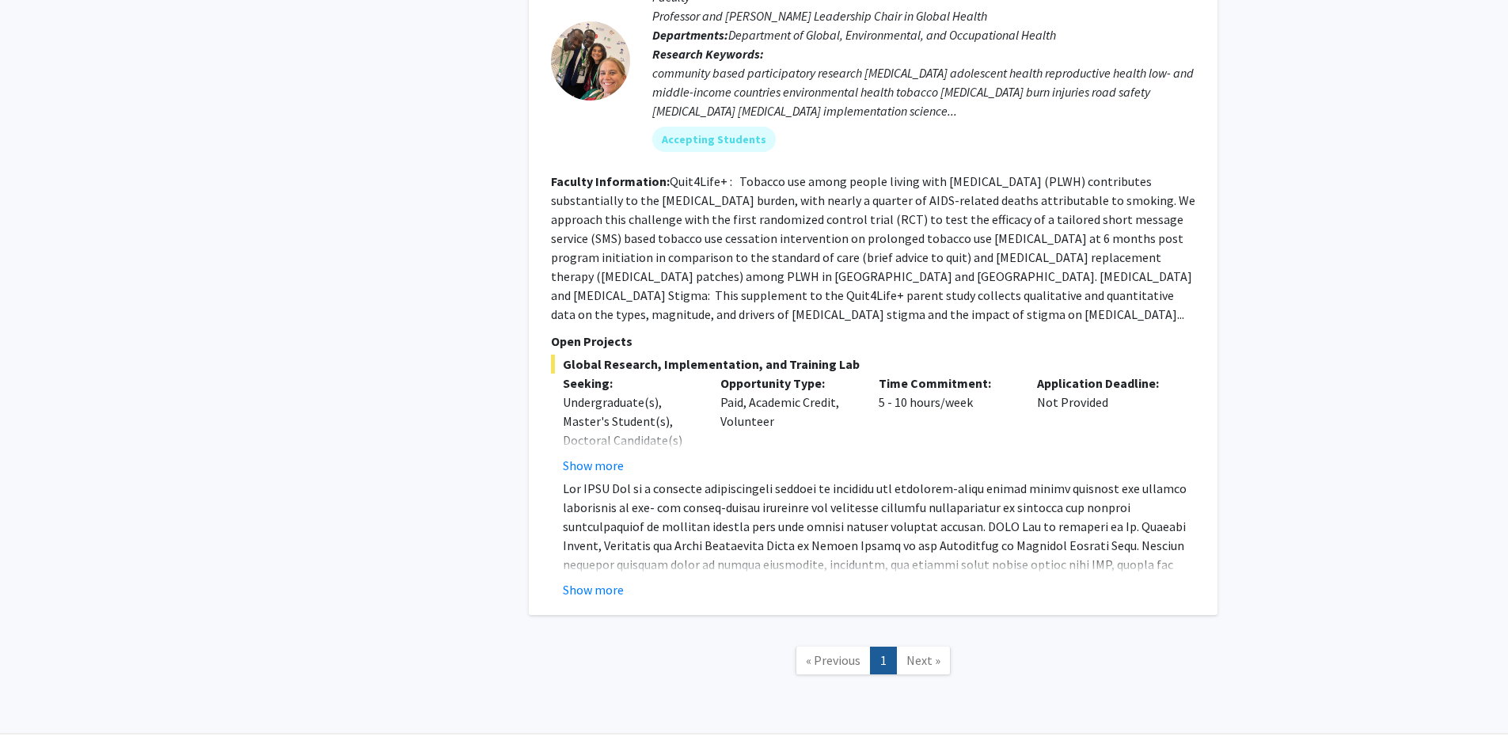
scroll to position [912, 0]
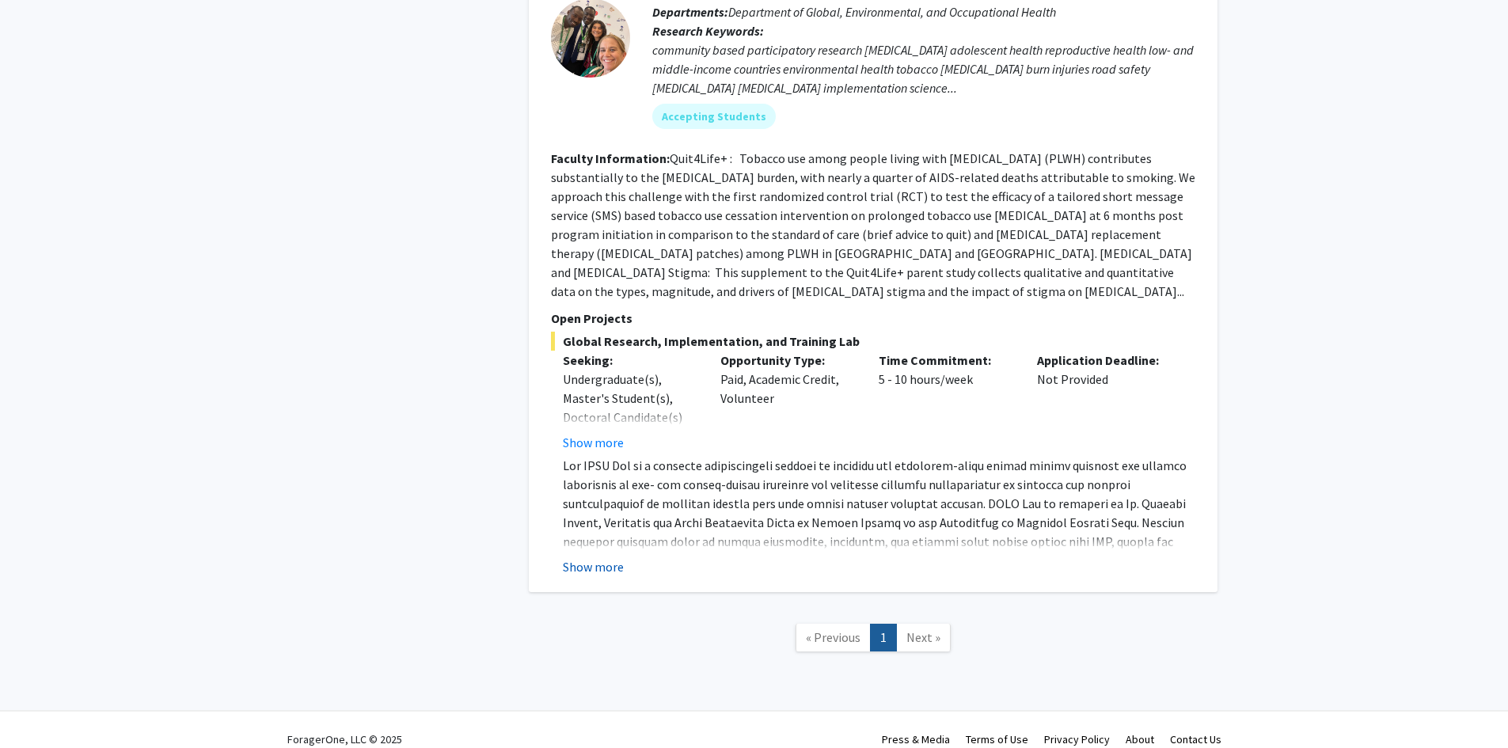
click at [582, 557] on button "Show more" at bounding box center [593, 566] width 61 height 19
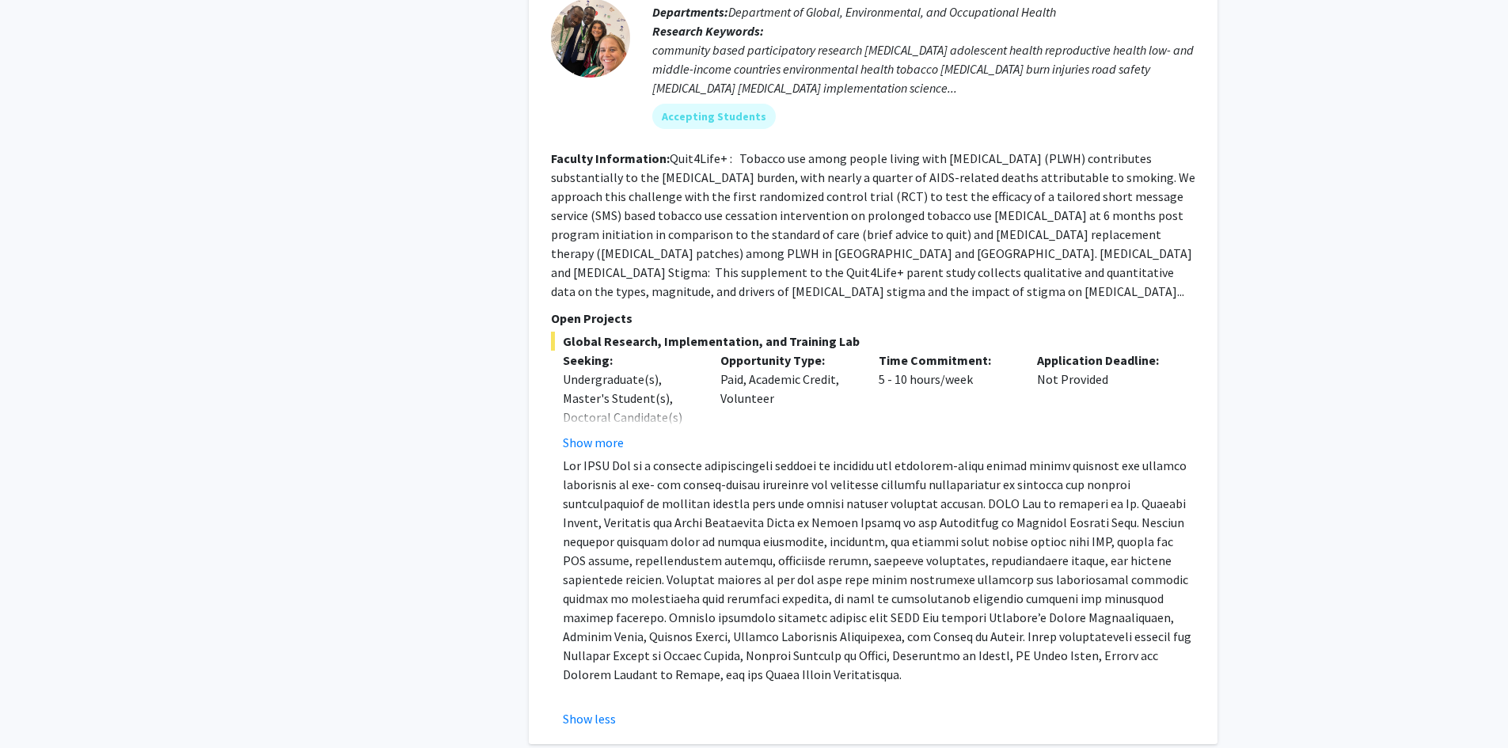
click at [616, 433] on div "Global Research, Implementation, and Training Lab Seeking: Undergraduate(s), Ma…" at bounding box center [873, 530] width 644 height 396
click at [613, 433] on button "Show more" at bounding box center [593, 442] width 61 height 19
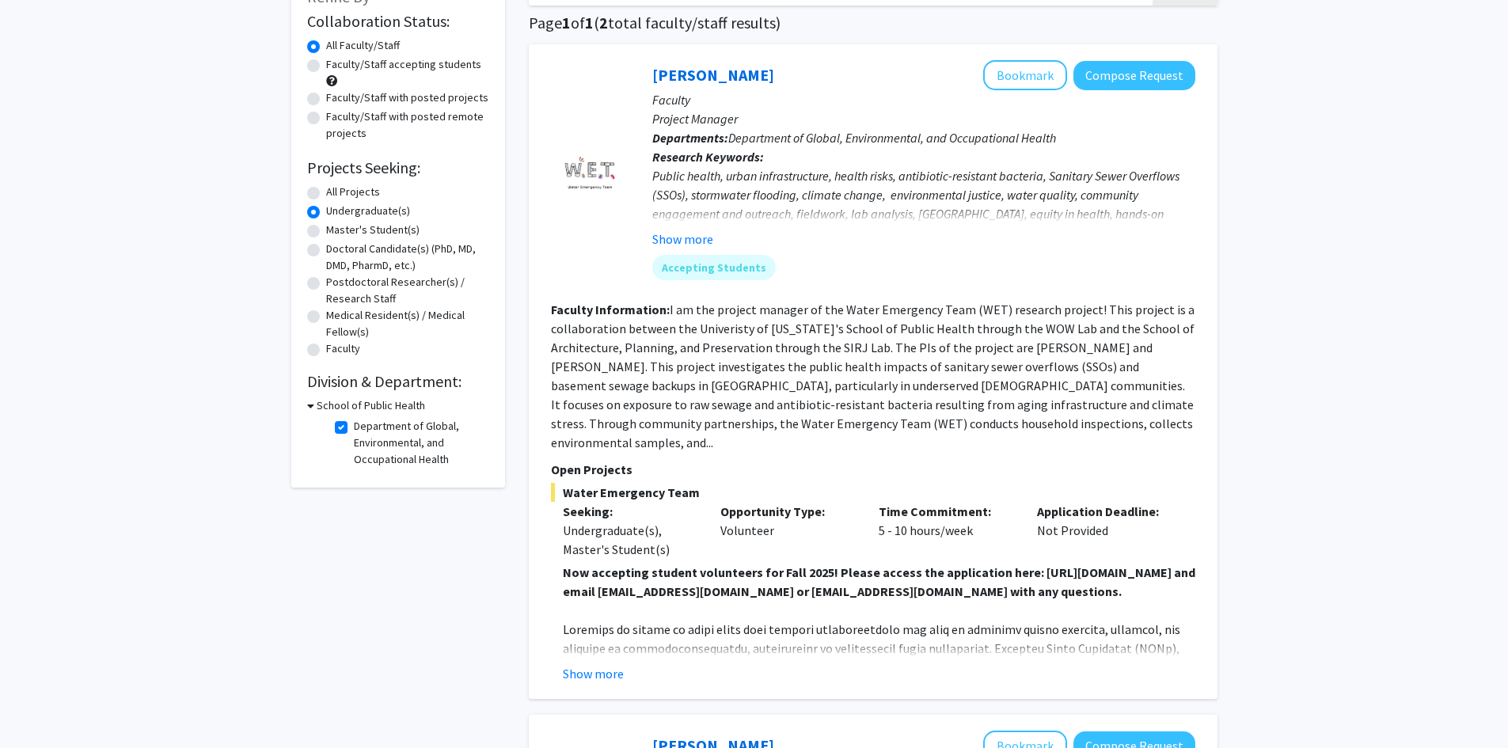
scroll to position [158, 0]
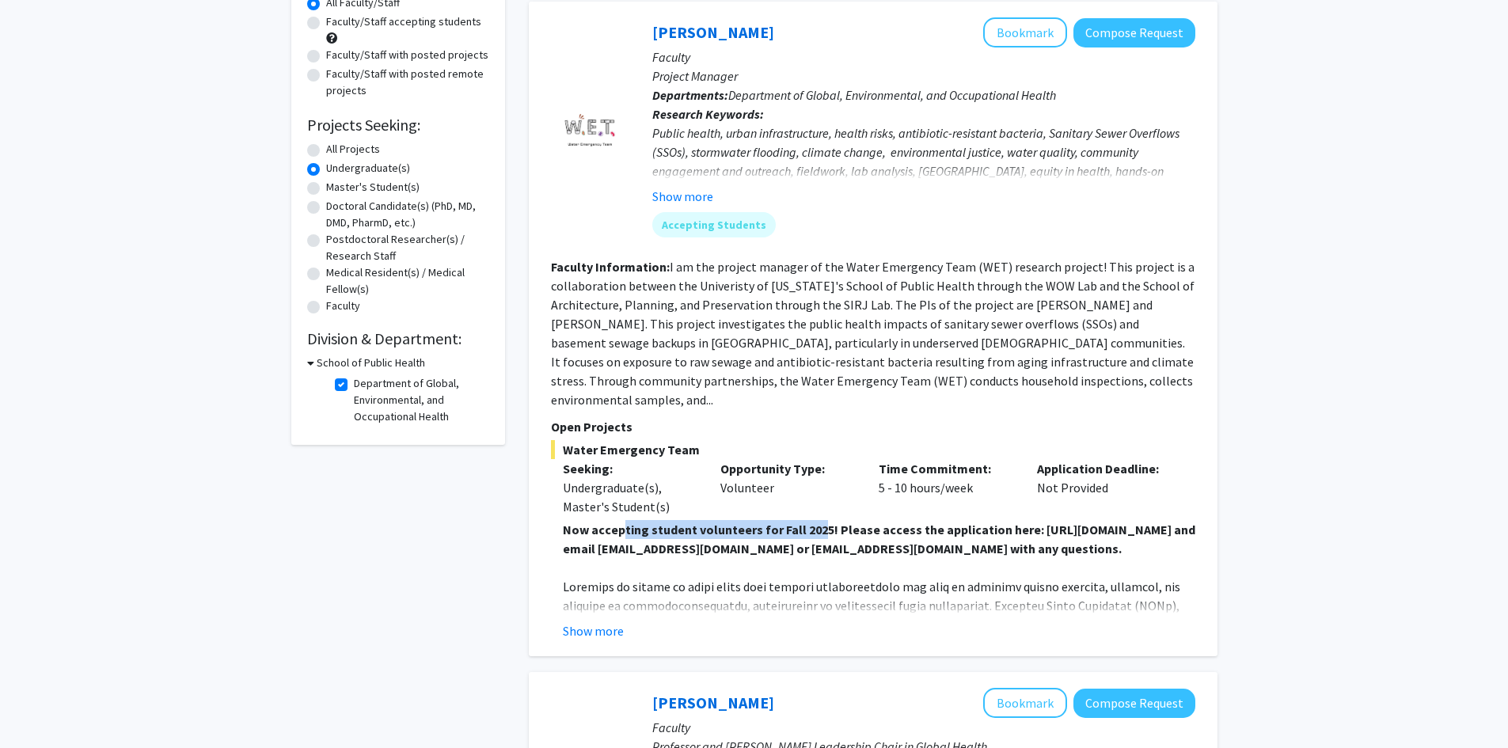
drag, startPoint x: 620, startPoint y: 528, endPoint x: 815, endPoint y: 525, distance: 194.7
click at [815, 525] on strong "Now accepting student volunteers for Fall 2025! Please access the application h…" at bounding box center [879, 539] width 632 height 35
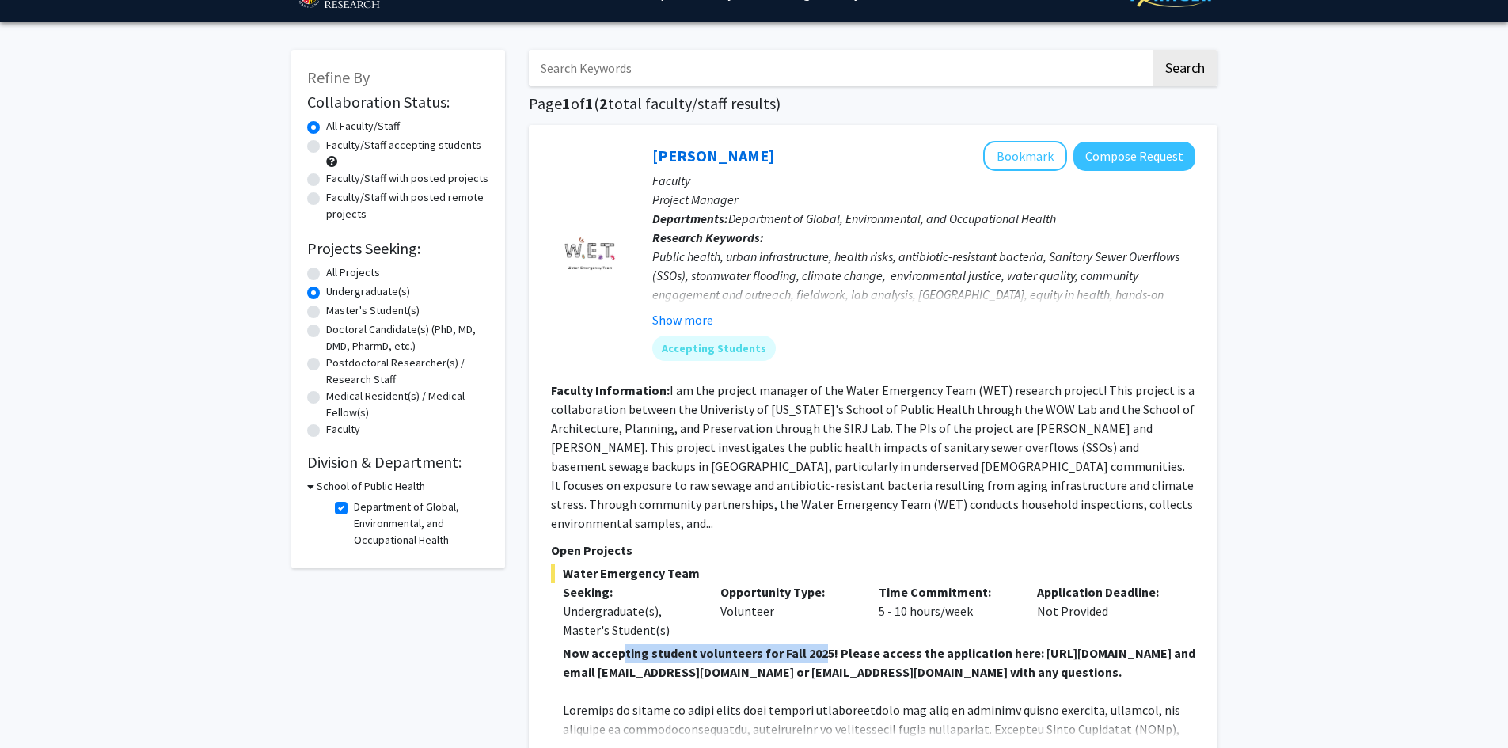
scroll to position [0, 0]
